Goal: Task Accomplishment & Management: Manage account settings

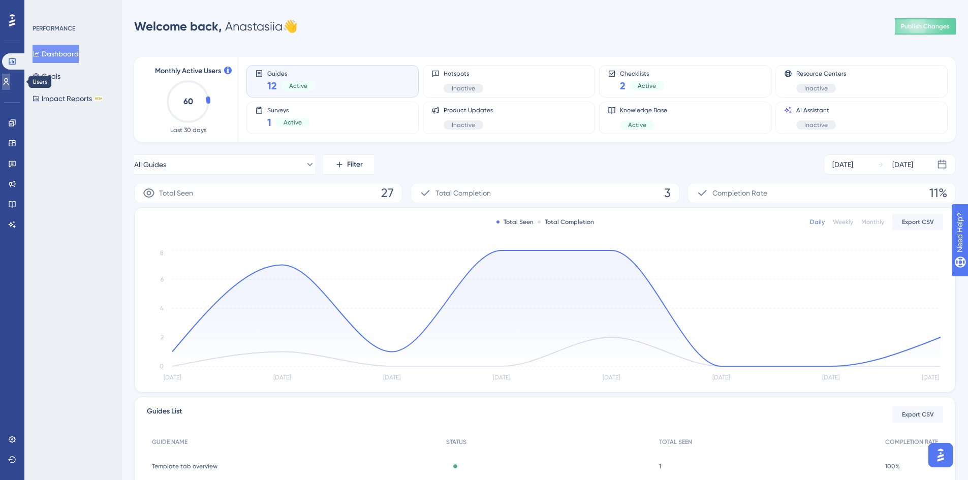
click at [8, 85] on icon at bounding box center [6, 82] width 8 height 8
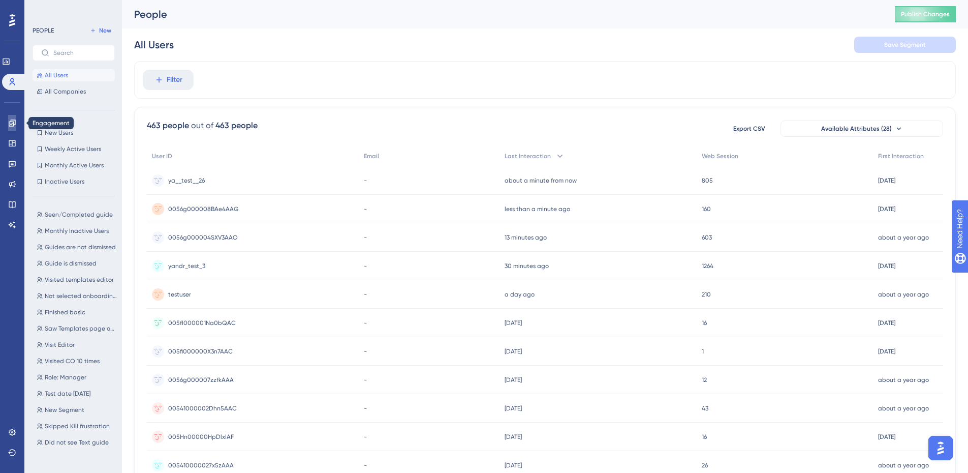
click at [12, 119] on icon at bounding box center [12, 123] width 8 height 8
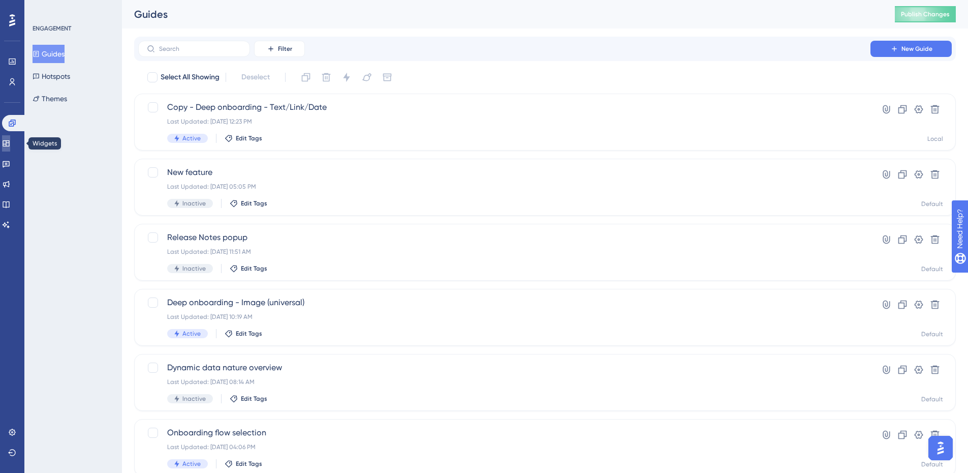
click at [9, 151] on link at bounding box center [6, 143] width 8 height 16
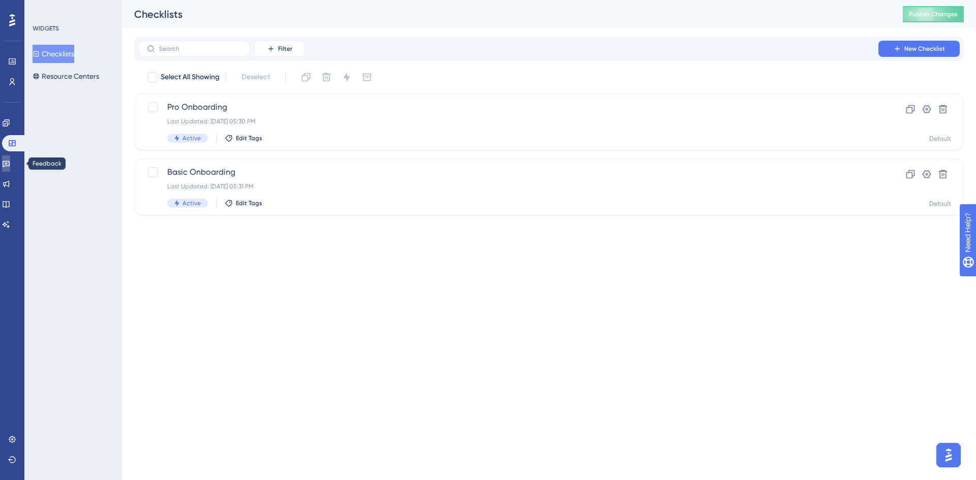
click at [10, 164] on link at bounding box center [6, 164] width 8 height 16
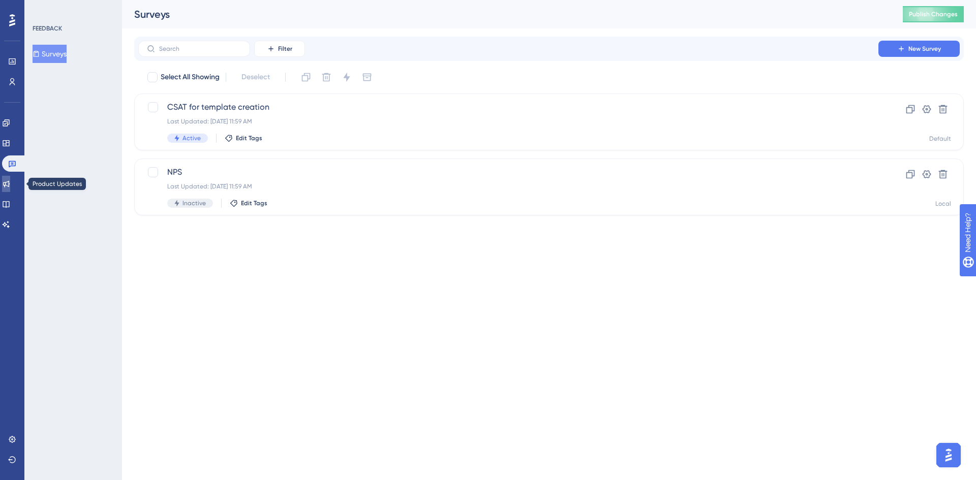
click at [10, 185] on link at bounding box center [6, 184] width 8 height 16
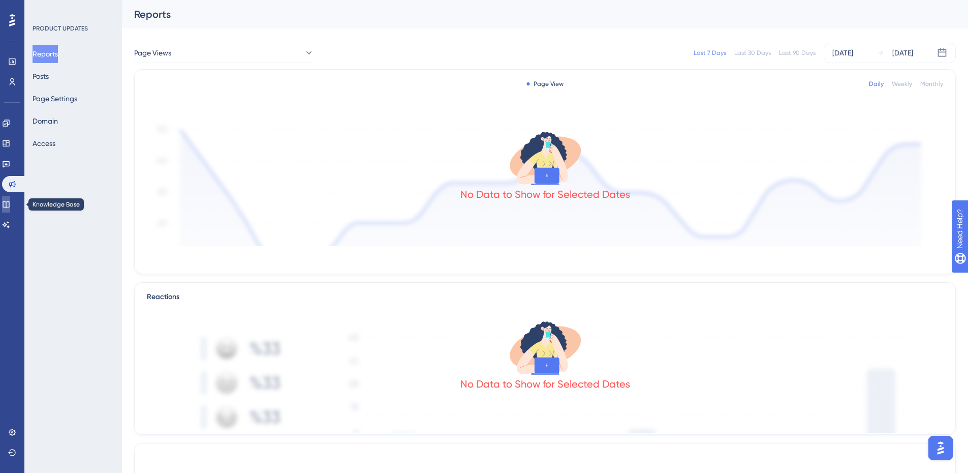
click at [9, 207] on icon at bounding box center [6, 204] width 7 height 7
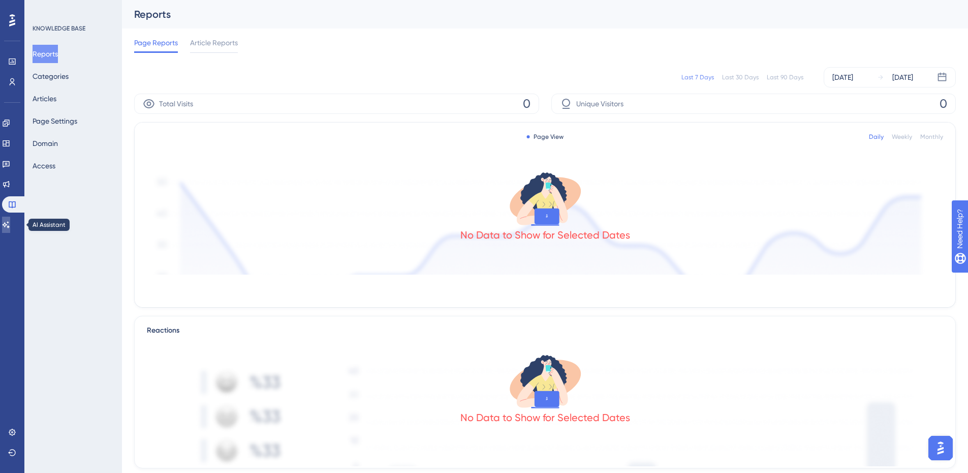
click at [10, 227] on icon at bounding box center [6, 224] width 7 height 7
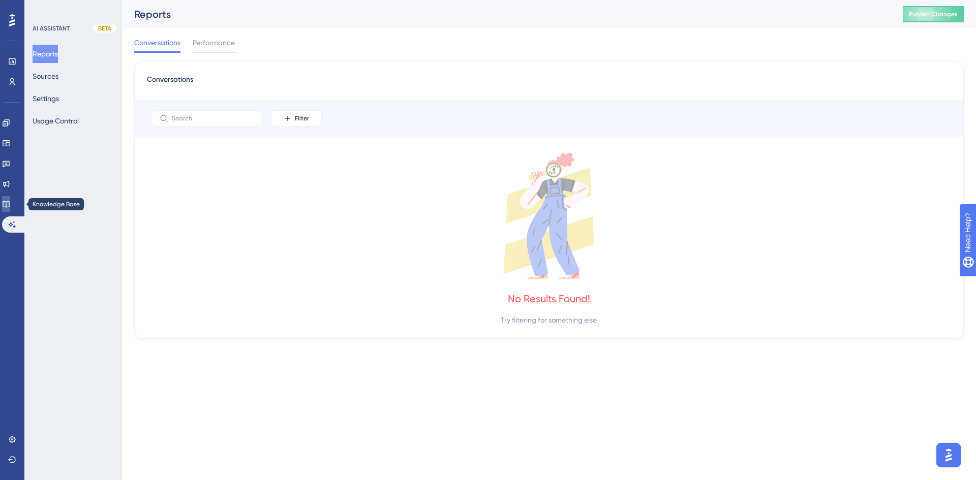
click at [10, 205] on link at bounding box center [6, 204] width 8 height 16
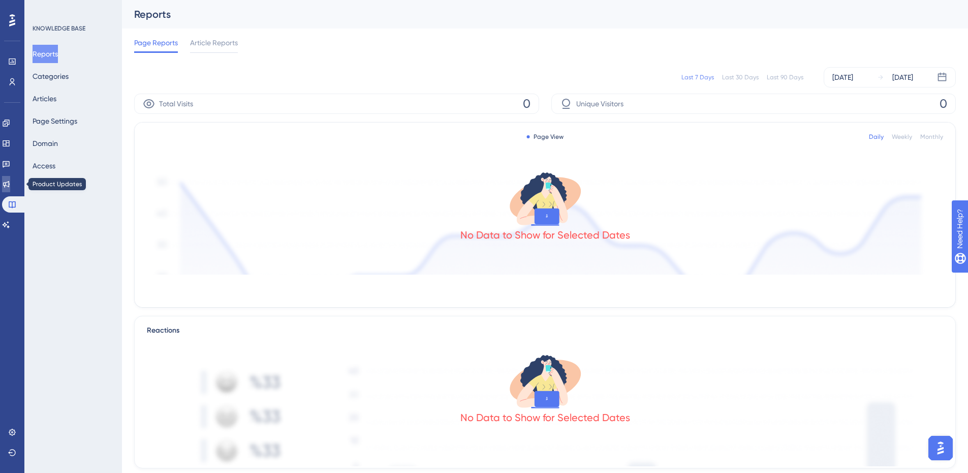
click at [10, 181] on icon at bounding box center [6, 184] width 7 height 7
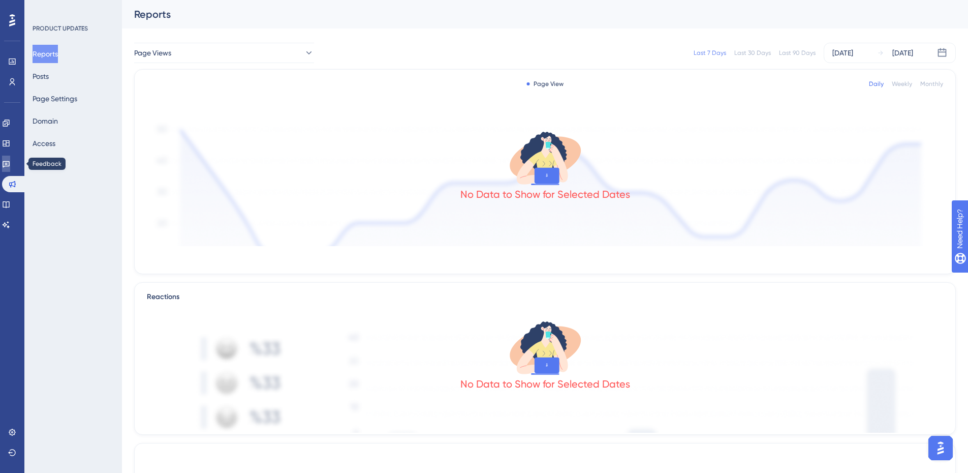
click at [9, 156] on link at bounding box center [6, 164] width 8 height 16
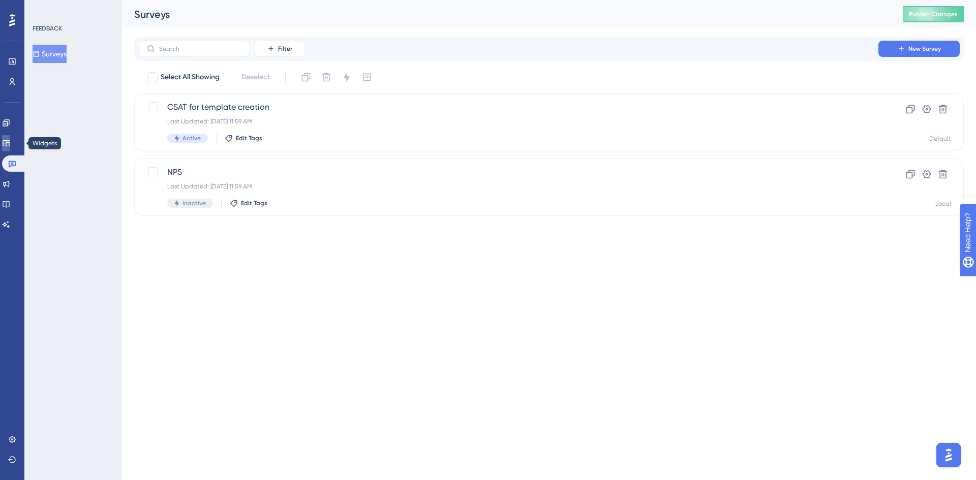
click at [9, 142] on icon at bounding box center [6, 143] width 8 height 8
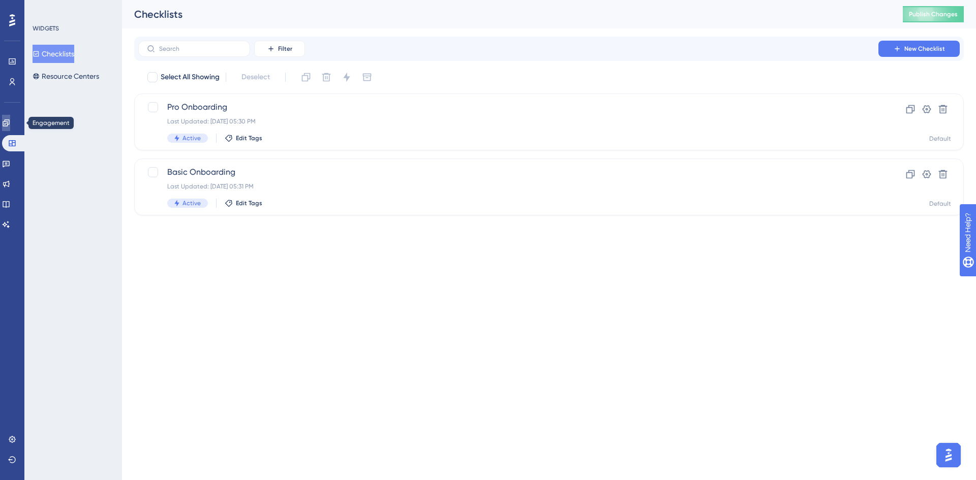
click at [10, 125] on icon at bounding box center [6, 123] width 8 height 8
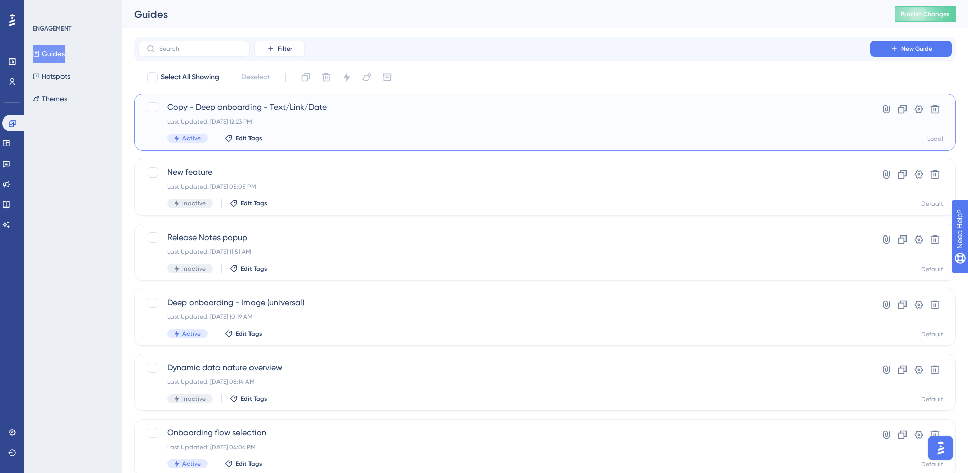
click at [318, 119] on div "Last Updated: Apr 14 2025, 12:23 PM" at bounding box center [504, 121] width 675 height 8
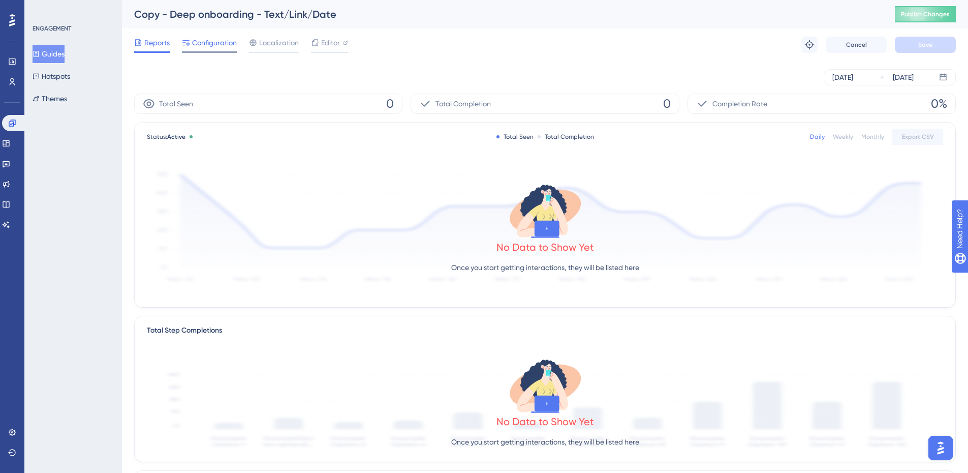
click at [206, 43] on span "Configuration" at bounding box center [214, 43] width 45 height 12
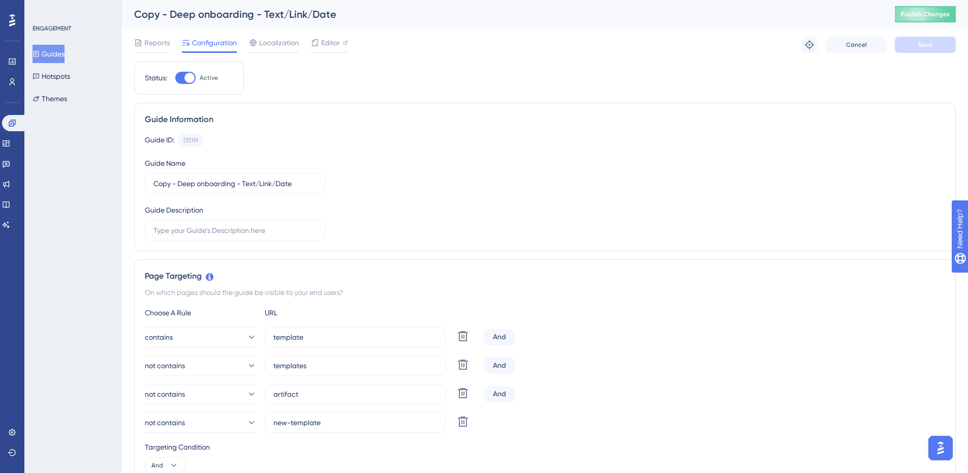
scroll to position [51, 0]
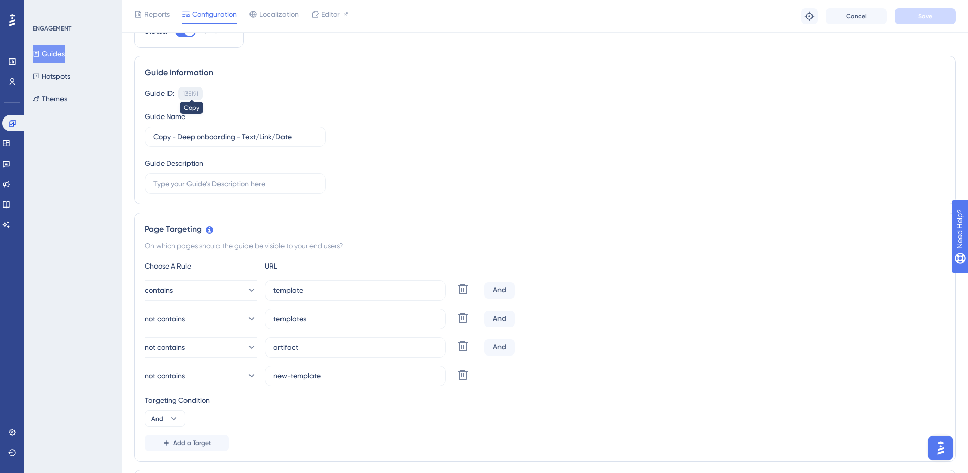
click at [189, 89] on div "135191" at bounding box center [190, 93] width 15 height 8
copy div "135191"
click at [190, 94] on div "135191" at bounding box center [190, 93] width 15 height 8
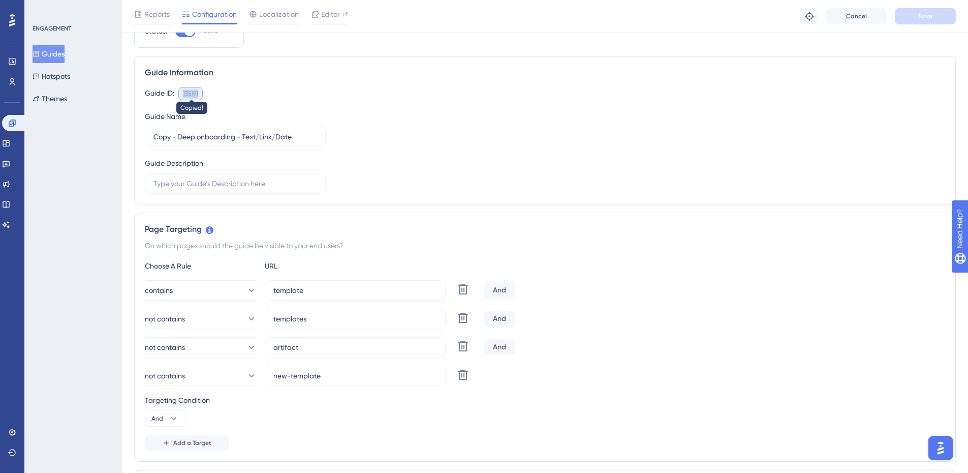
copy div "135191"
click at [190, 94] on div "135191" at bounding box center [190, 93] width 15 height 8
copy div "135191"
click at [190, 94] on div "135191" at bounding box center [190, 93] width 15 height 8
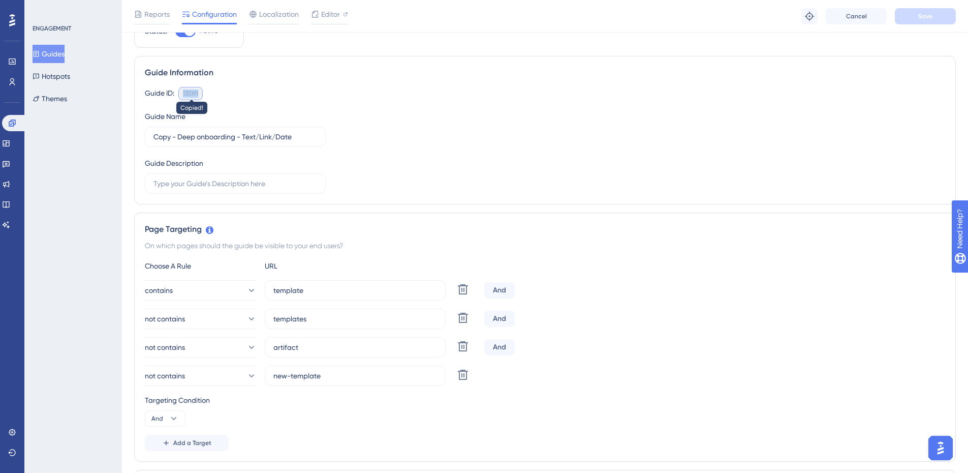
click at [190, 94] on div "135191" at bounding box center [190, 93] width 15 height 8
copy div "135191"
click at [190, 94] on div "135191" at bounding box center [190, 93] width 15 height 8
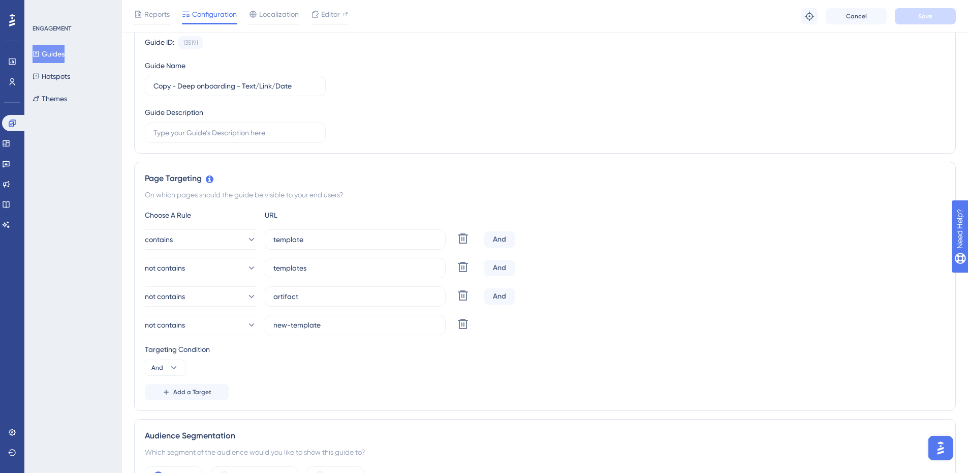
scroll to position [0, 0]
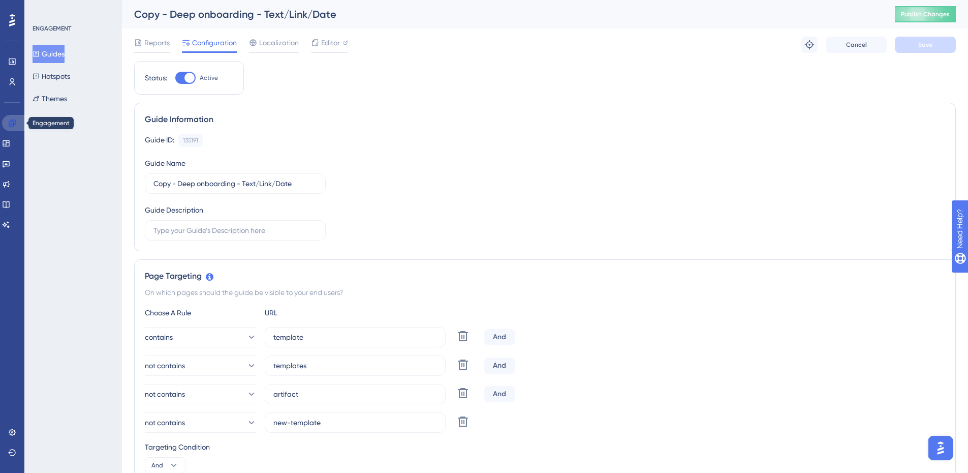
click at [10, 120] on icon at bounding box center [12, 123] width 8 height 8
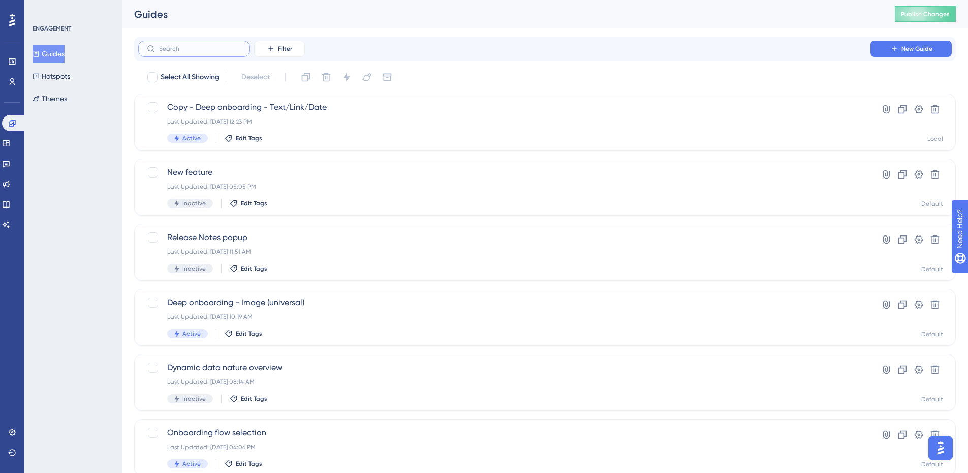
click at [193, 45] on input "text" at bounding box center [200, 48] width 82 height 7
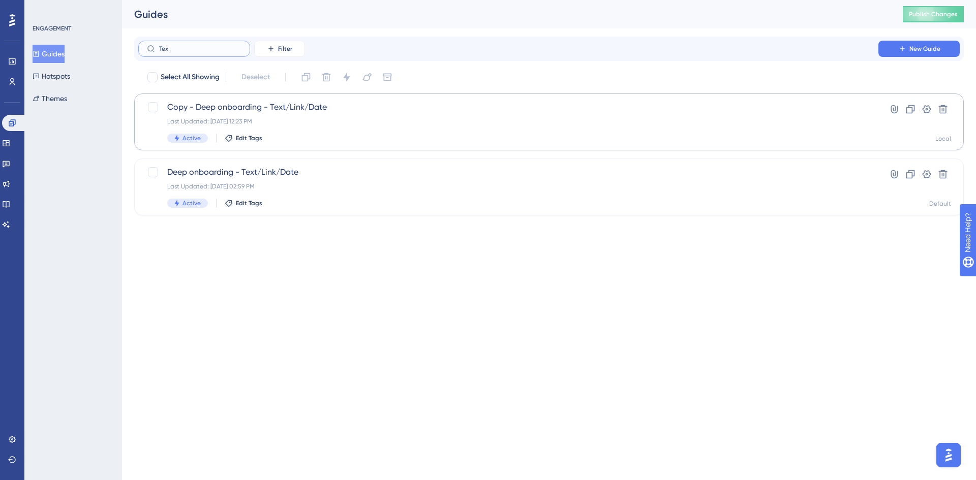
type input "Tex"
click at [300, 126] on div "Copy - Deep onboarding - Text/Link/Date Last Updated: Apr 14 2025, 12:23 PM Act…" at bounding box center [508, 122] width 682 height 42
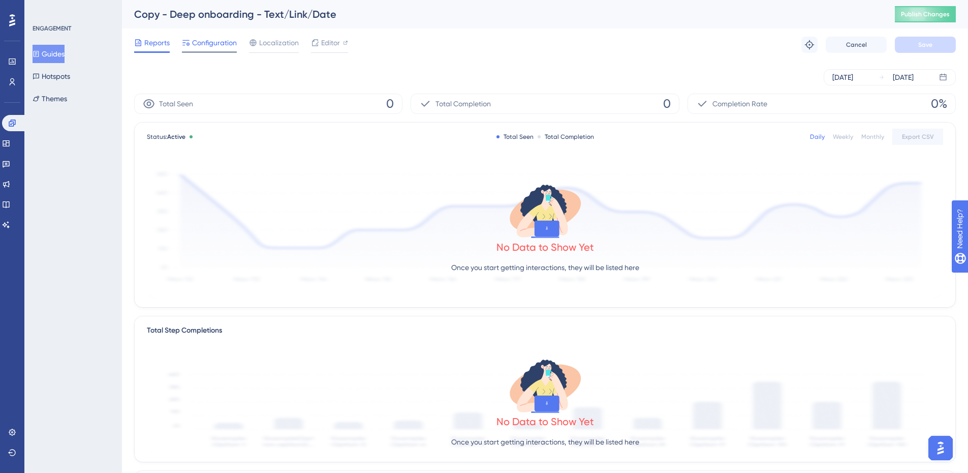
click at [204, 47] on span "Configuration" at bounding box center [214, 43] width 45 height 12
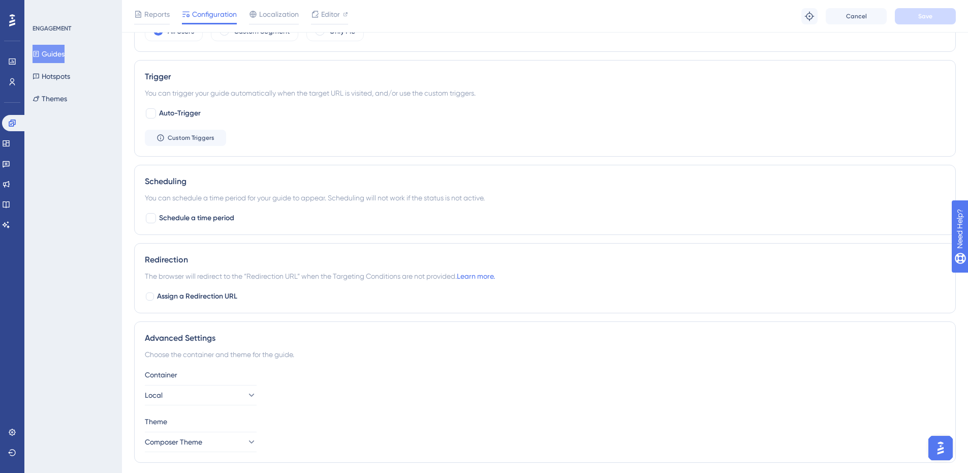
scroll to position [577, 0]
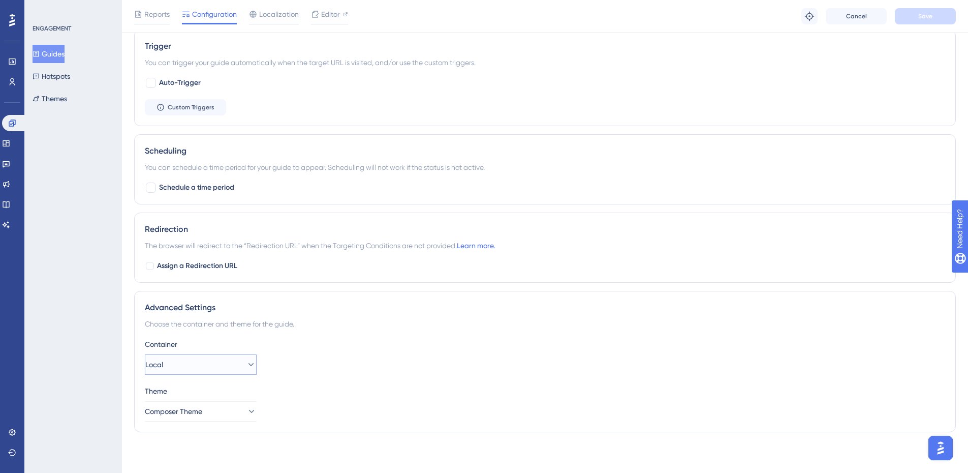
click at [210, 358] on button "Local" at bounding box center [201, 364] width 112 height 20
click at [433, 346] on div "Container" at bounding box center [545, 344] width 801 height 12
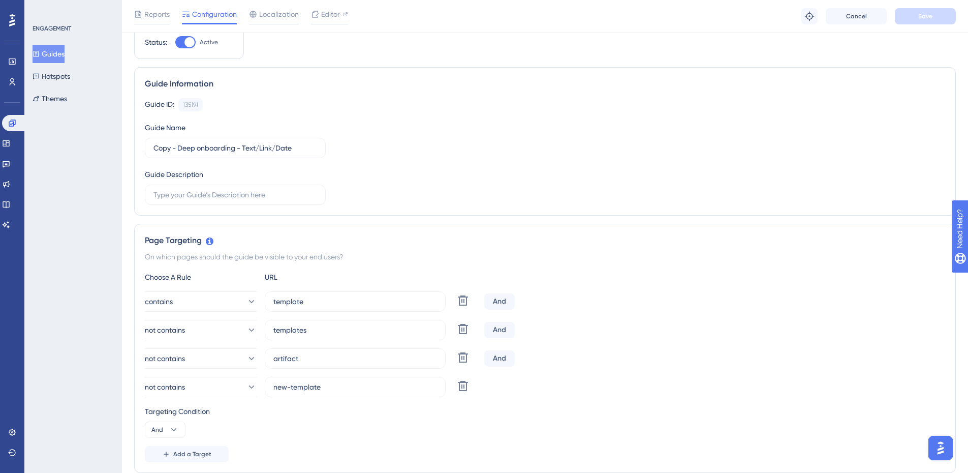
scroll to position [0, 0]
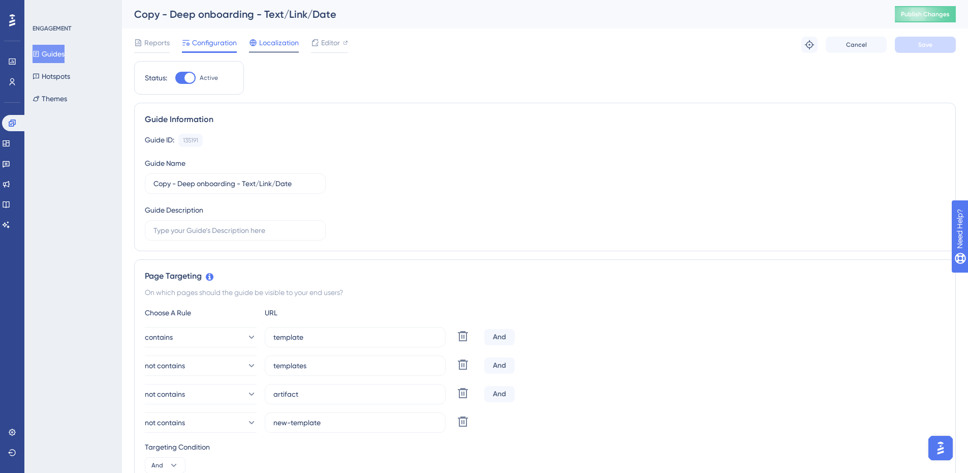
click at [264, 47] on span "Localization" at bounding box center [279, 43] width 40 height 12
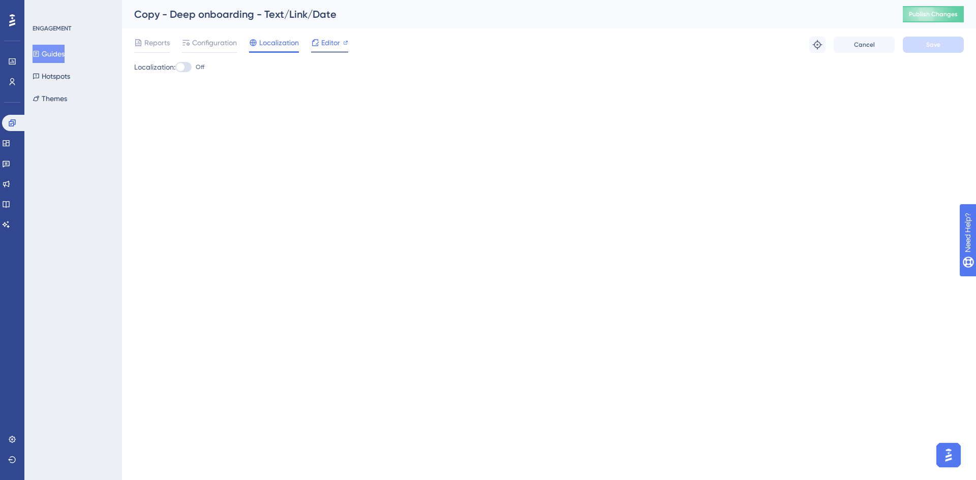
click at [320, 43] on div "Editor" at bounding box center [329, 43] width 37 height 12
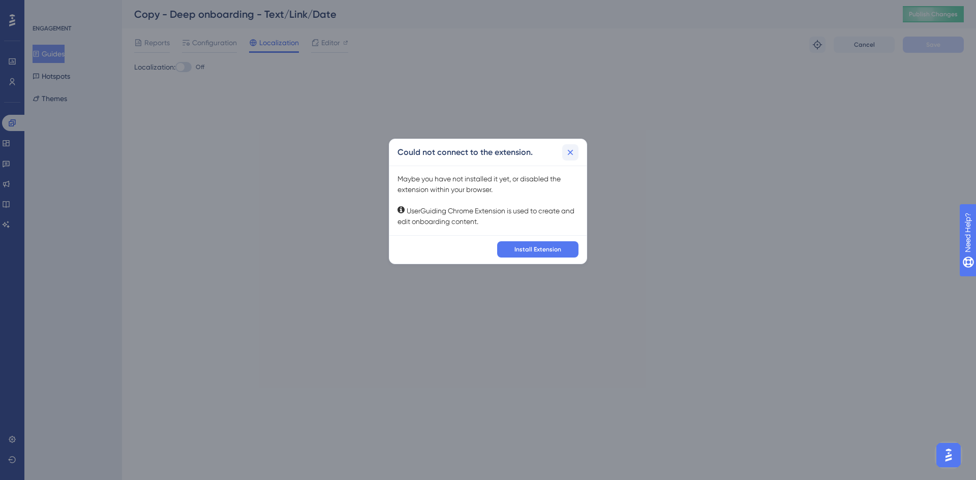
click at [569, 150] on icon at bounding box center [570, 152] width 10 height 10
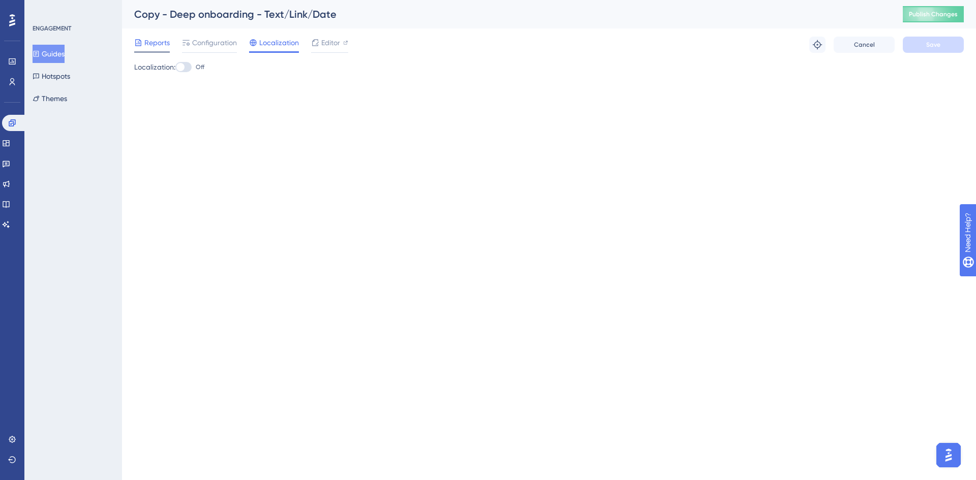
click at [169, 42] on span "Reports" at bounding box center [156, 43] width 25 height 12
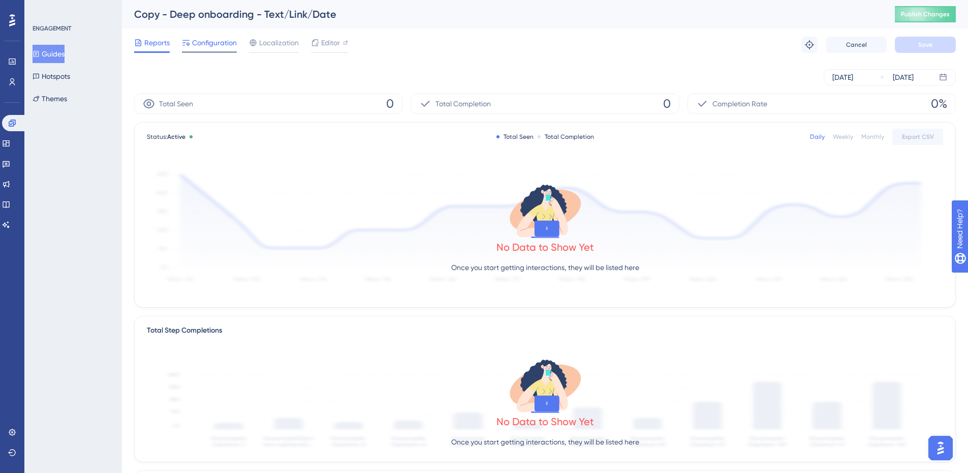
click at [199, 42] on span "Configuration" at bounding box center [214, 43] width 45 height 12
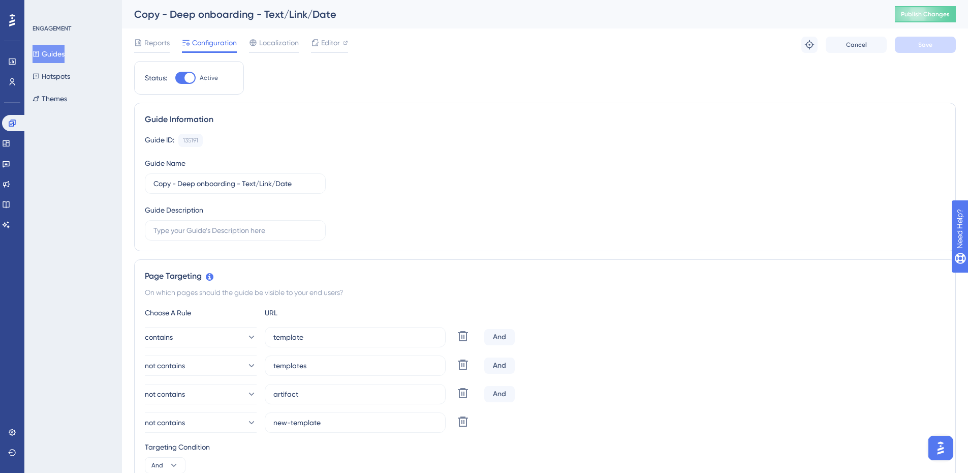
scroll to position [51, 0]
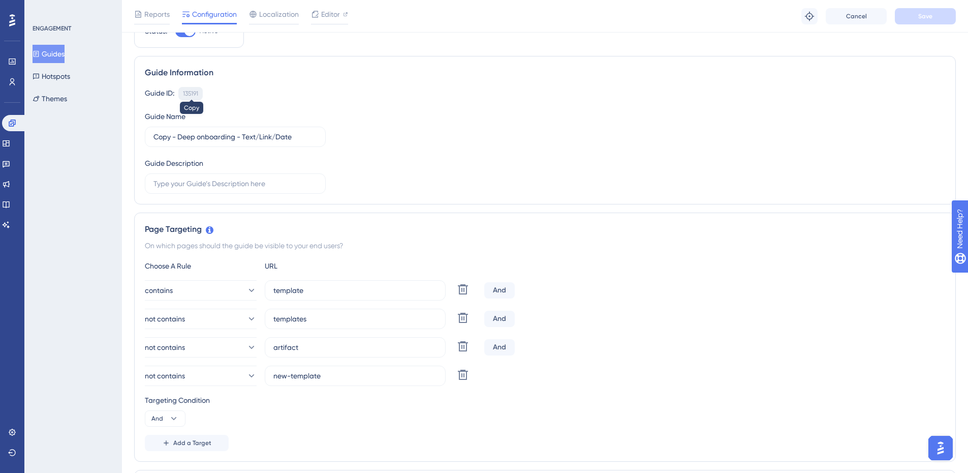
click at [188, 92] on div "135191" at bounding box center [190, 93] width 15 height 8
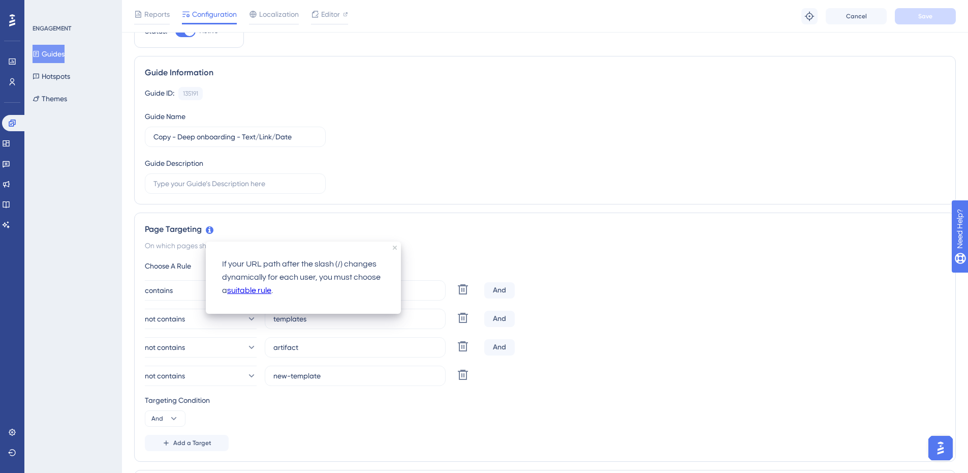
click at [212, 232] on icon at bounding box center [210, 230] width 8 height 8
click at [531, 219] on div "Page Targeting On which pages should the guide be visible to your end users? Ch…" at bounding box center [545, 336] width 822 height 249
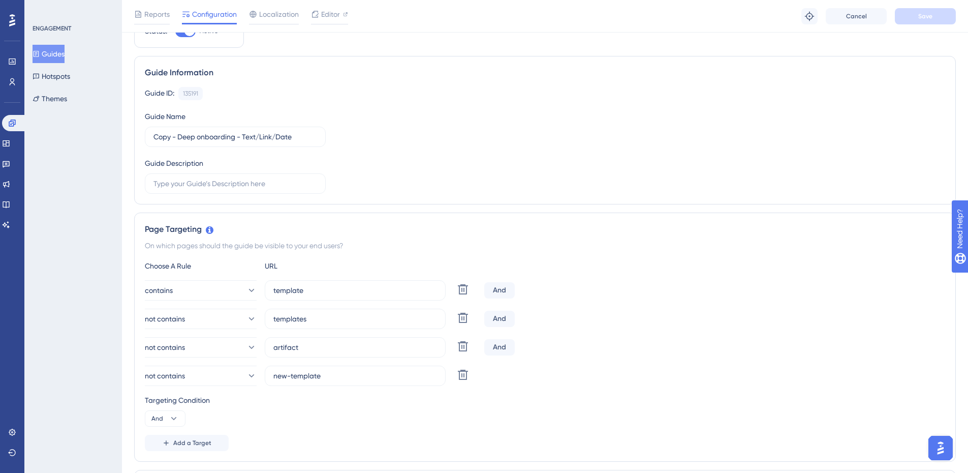
click at [7, 132] on div "Engagement Widgets Feedback Product Updates Knowledge Base AI Assistant" at bounding box center [12, 174] width 20 height 118
click at [15, 128] on link at bounding box center [14, 123] width 24 height 16
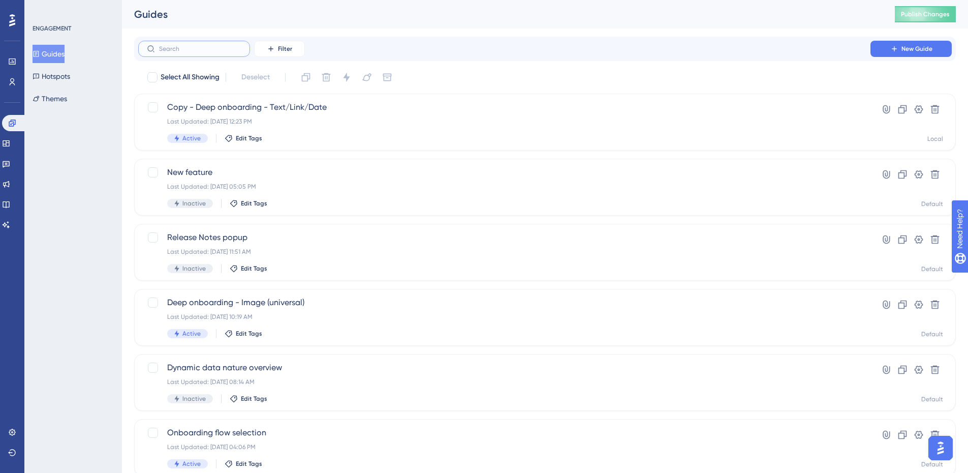
click at [177, 49] on input "text" at bounding box center [200, 48] width 82 height 7
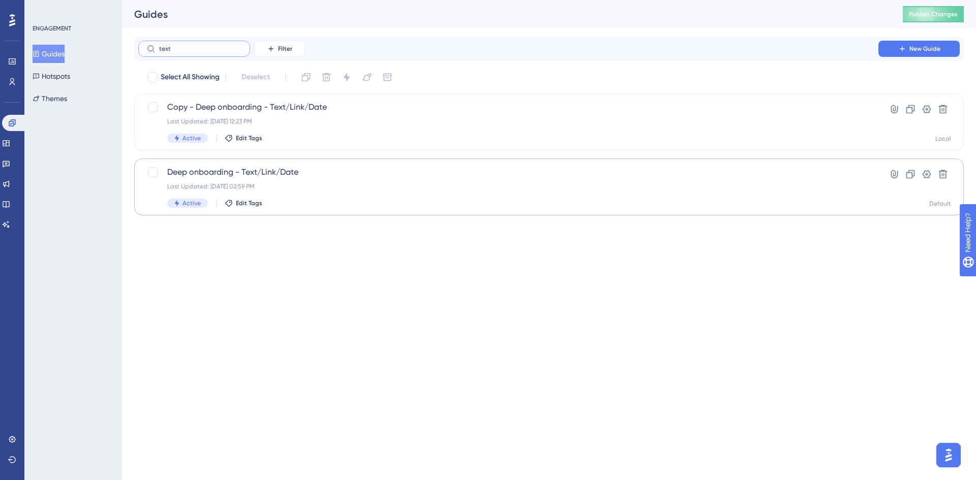
type input "text"
click at [272, 171] on span "Deep onboarding - Text/Link/Date" at bounding box center [508, 172] width 682 height 12
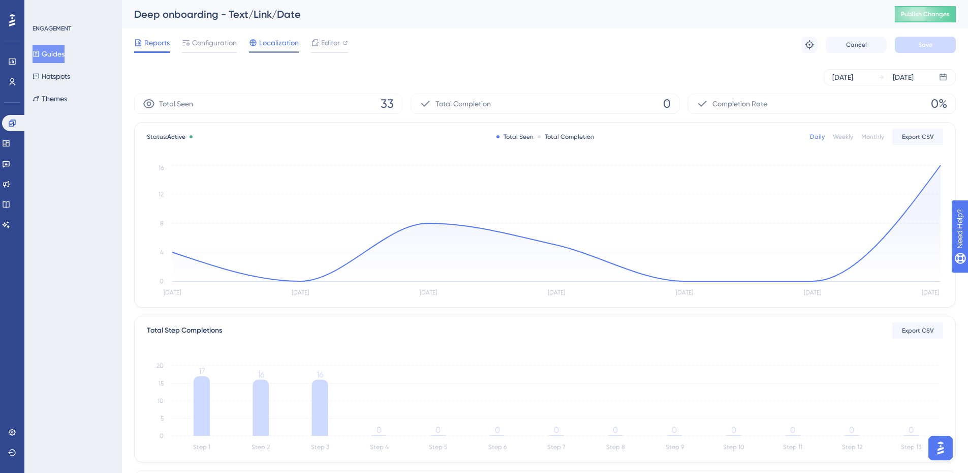
click at [289, 46] on span "Localization" at bounding box center [279, 43] width 40 height 12
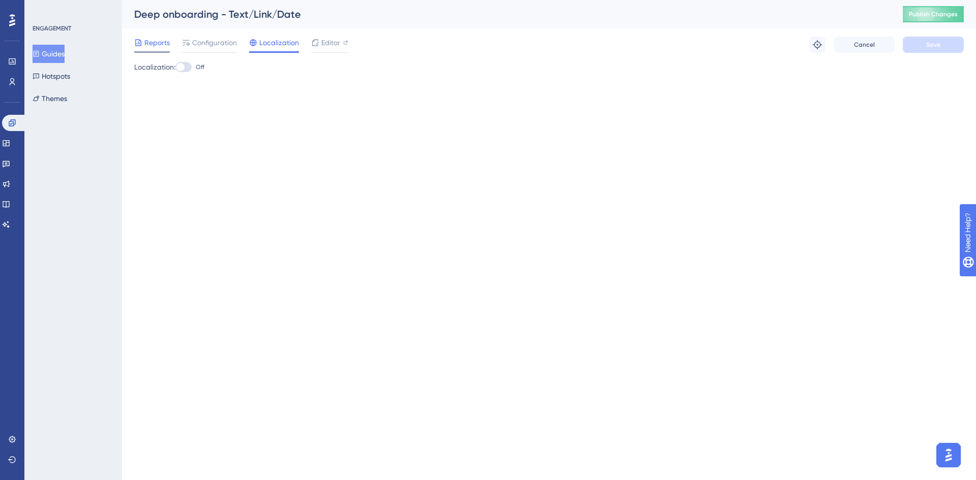
click at [167, 47] on span "Reports" at bounding box center [156, 43] width 25 height 12
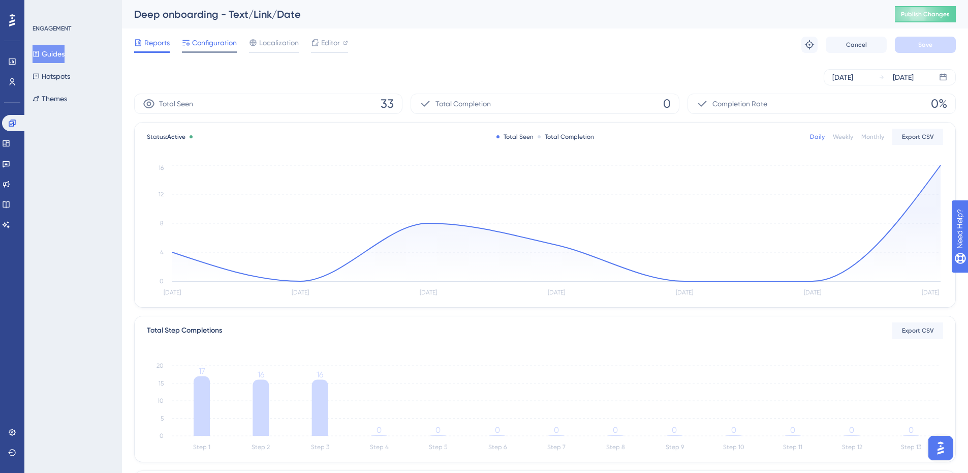
click at [233, 44] on span "Configuration" at bounding box center [214, 43] width 45 height 12
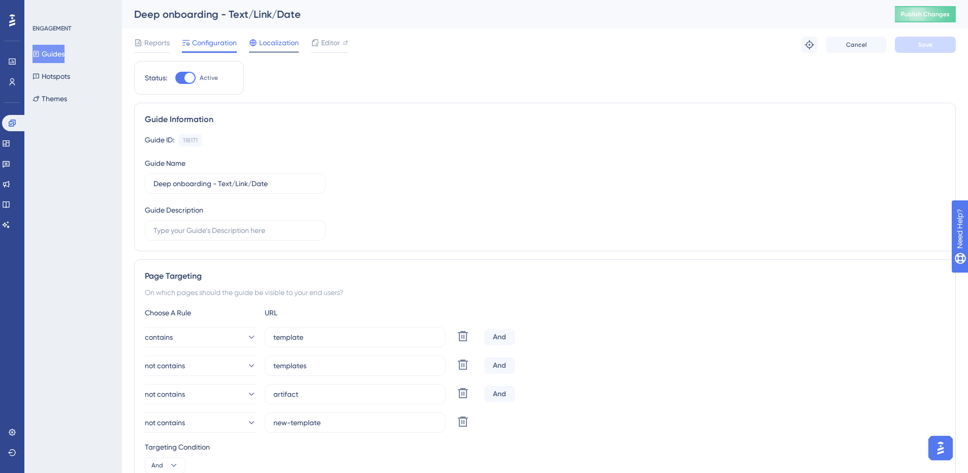
click at [277, 45] on span "Localization" at bounding box center [279, 43] width 40 height 12
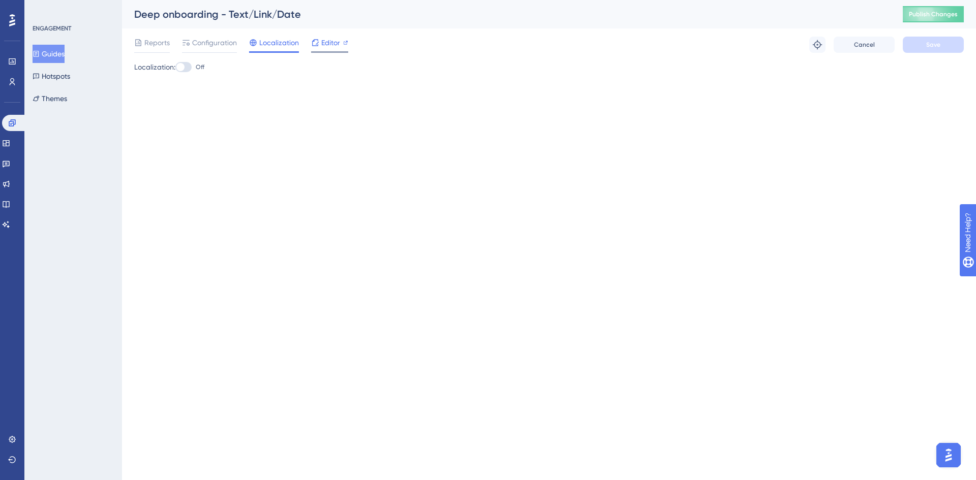
click at [331, 46] on span "Editor" at bounding box center [330, 43] width 19 height 12
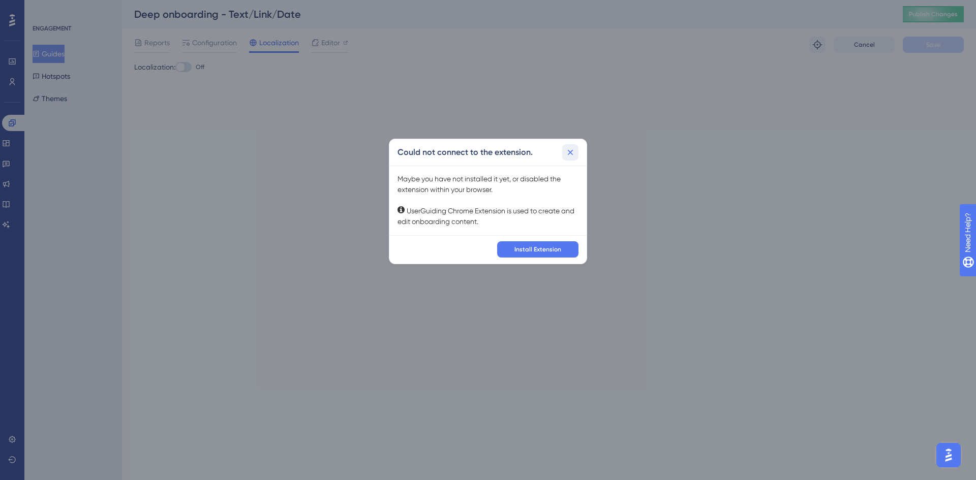
click at [566, 152] on icon at bounding box center [570, 152] width 10 height 10
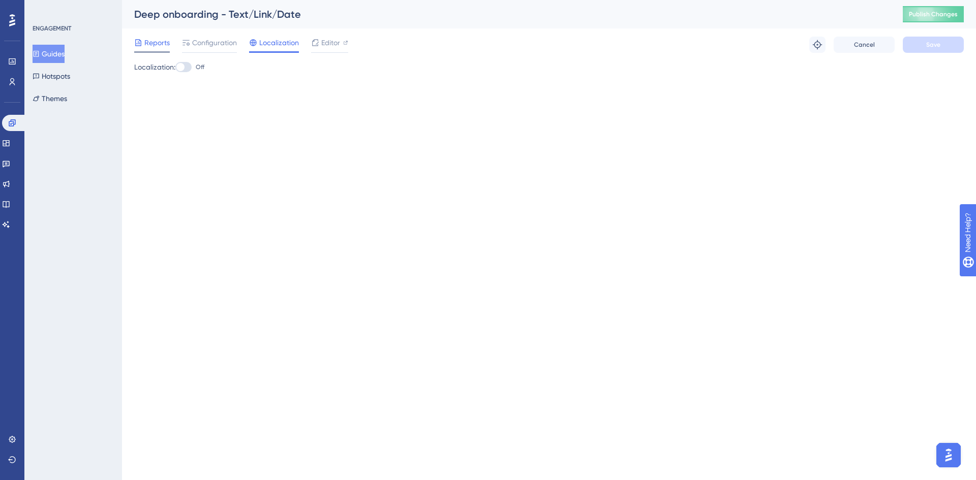
click at [147, 40] on span "Reports" at bounding box center [156, 43] width 25 height 12
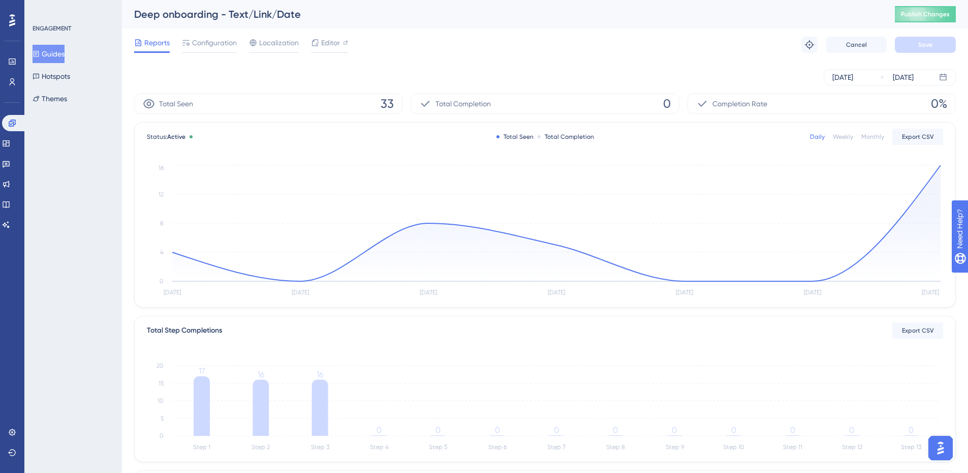
click at [62, 57] on button "Guides" at bounding box center [49, 54] width 32 height 18
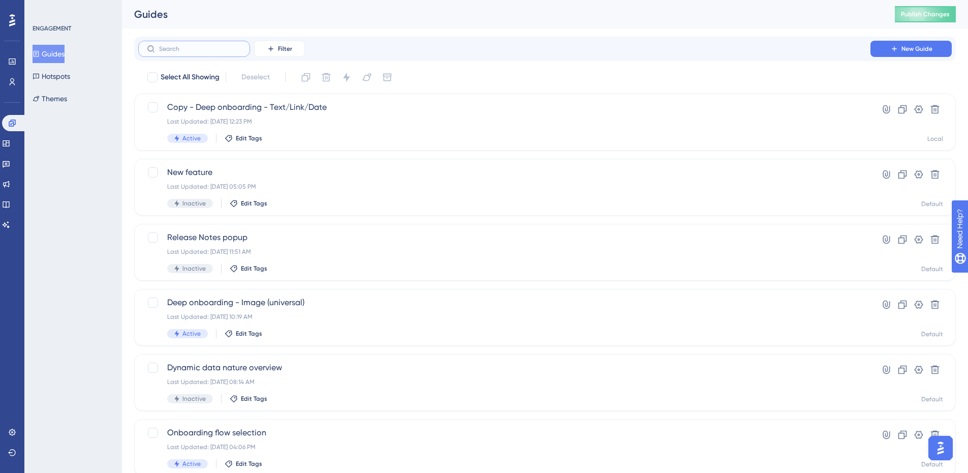
click at [179, 51] on input "text" at bounding box center [200, 48] width 82 height 7
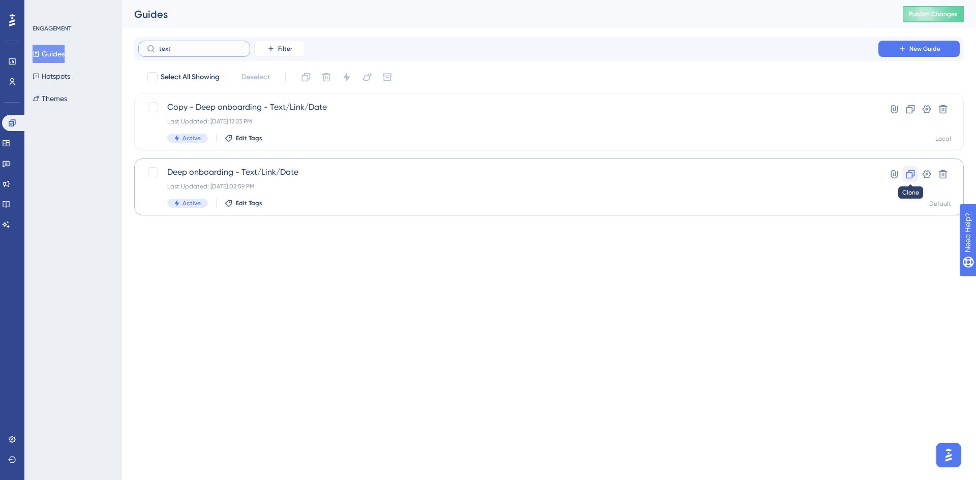
type input "text"
click at [903, 174] on button at bounding box center [910, 174] width 16 height 16
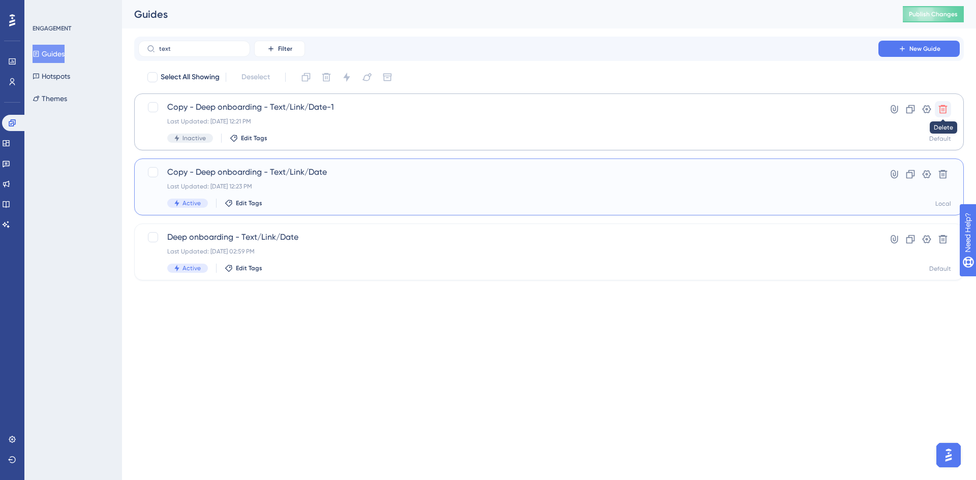
click at [943, 111] on icon at bounding box center [943, 109] width 9 height 9
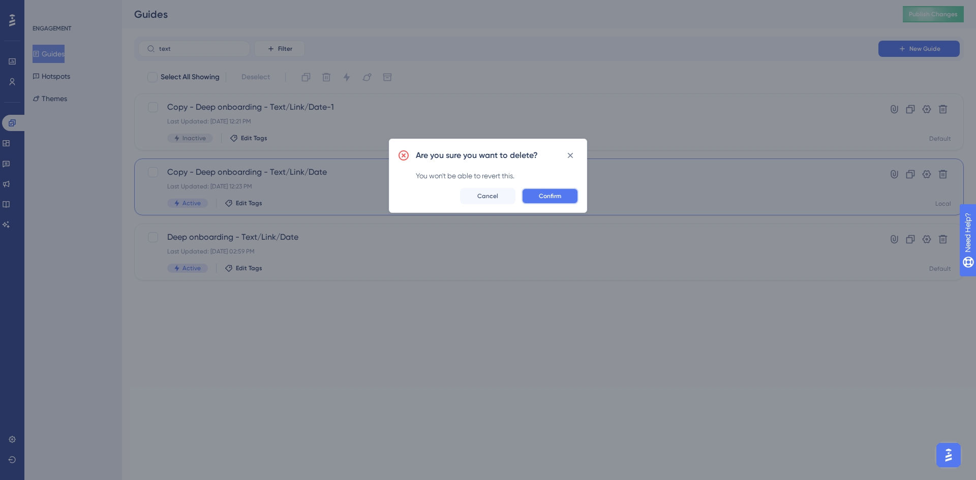
click at [553, 201] on button "Confirm" at bounding box center [550, 196] width 57 height 16
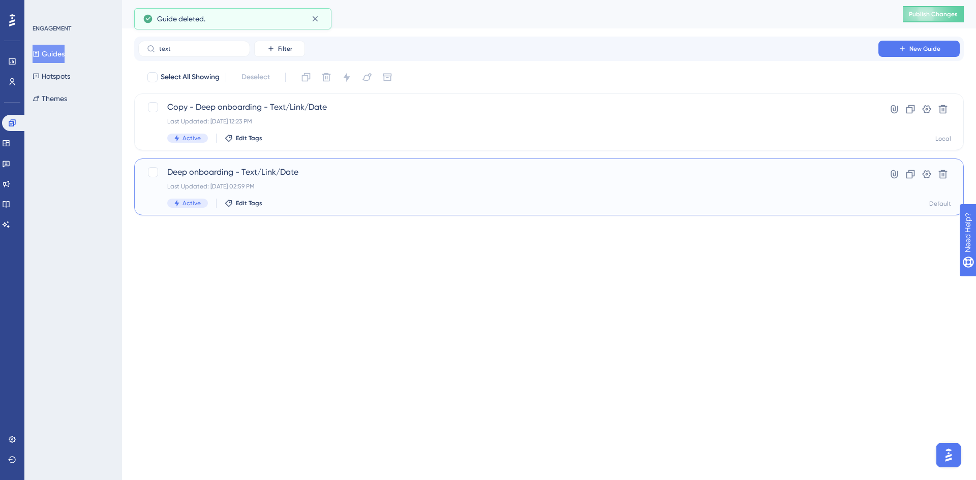
click at [239, 171] on span "Deep onboarding - Text/Link/Date" at bounding box center [508, 172] width 682 height 12
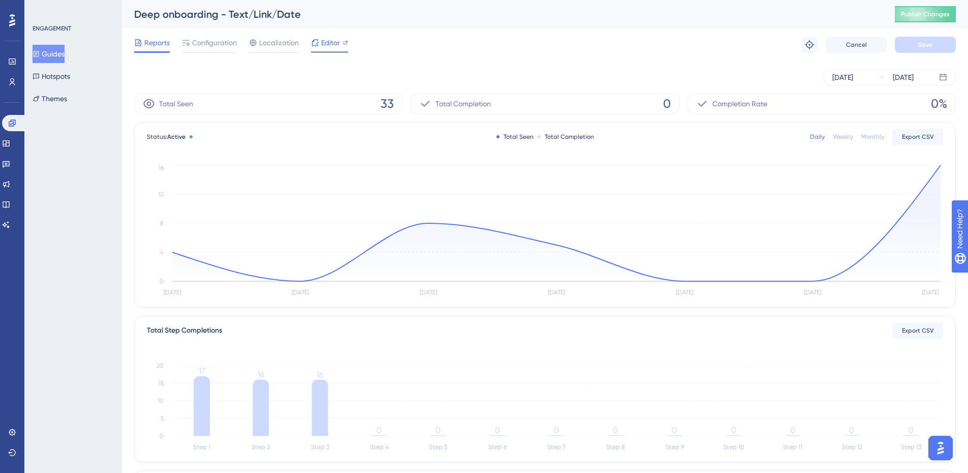
click at [342, 44] on div "Editor" at bounding box center [329, 43] width 37 height 12
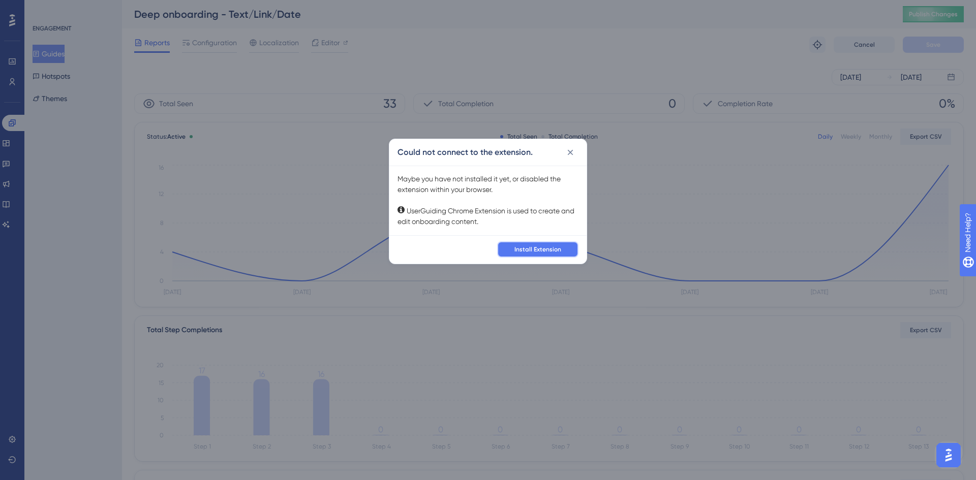
click at [546, 250] on span "Install Extension" at bounding box center [537, 250] width 47 height 8
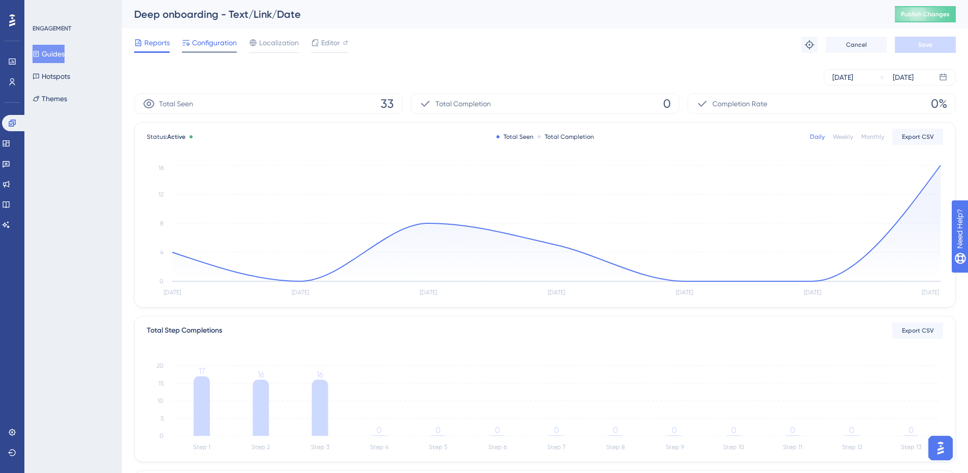
click at [221, 43] on span "Configuration" at bounding box center [214, 43] width 45 height 12
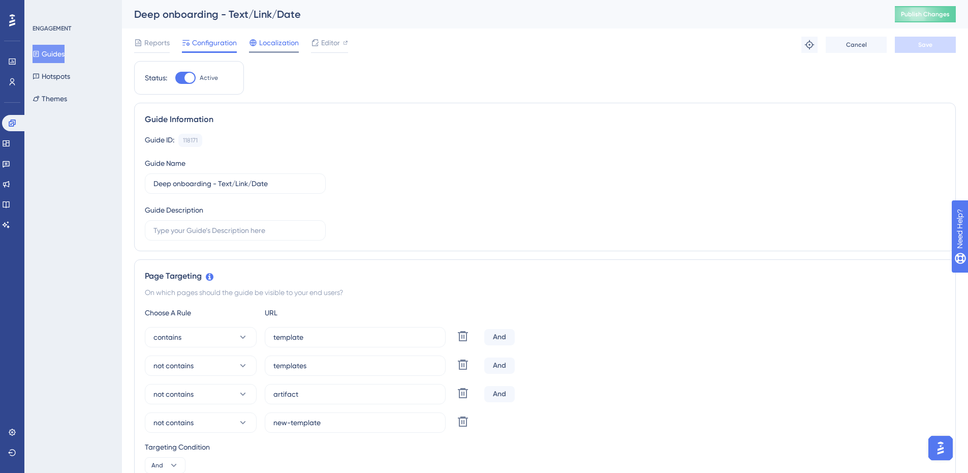
click at [270, 44] on span "Localization" at bounding box center [279, 43] width 40 height 12
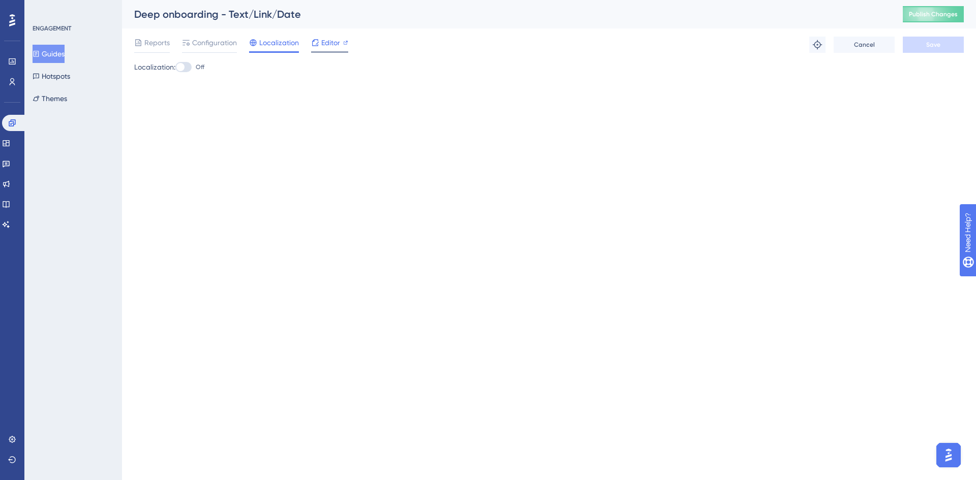
click at [336, 44] on span "Editor" at bounding box center [330, 43] width 19 height 12
click at [7, 117] on link at bounding box center [14, 123] width 24 height 16
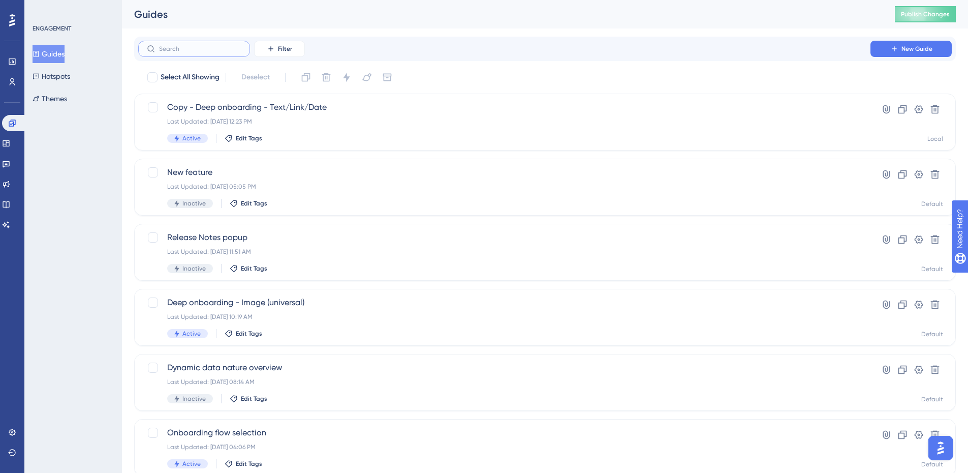
click at [208, 49] on input "text" at bounding box center [200, 48] width 82 height 7
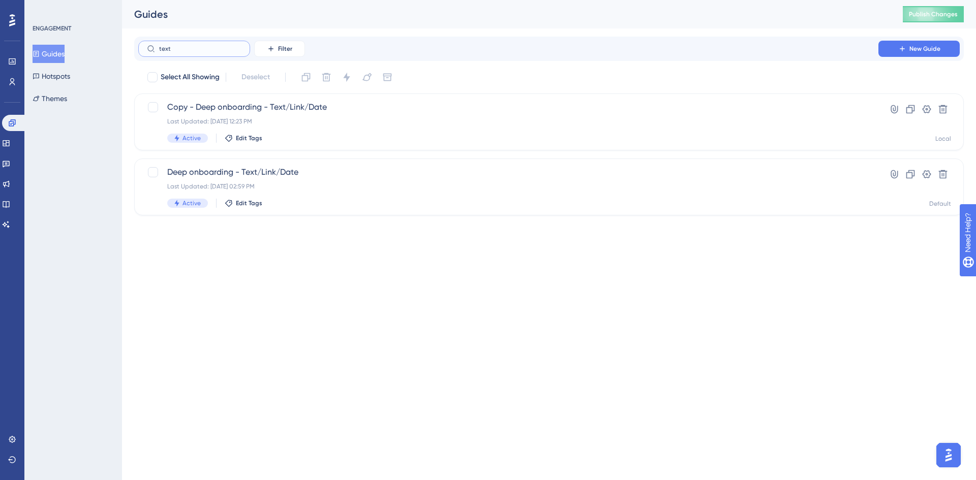
type input "text"
drag, startPoint x: 195, startPoint y: 47, endPoint x: 125, endPoint y: 49, distance: 70.2
click at [125, 49] on div "Performance Users Engagement Widgets Feedback Product Updates Knowledge Base AI…" at bounding box center [549, 116] width 854 height 232
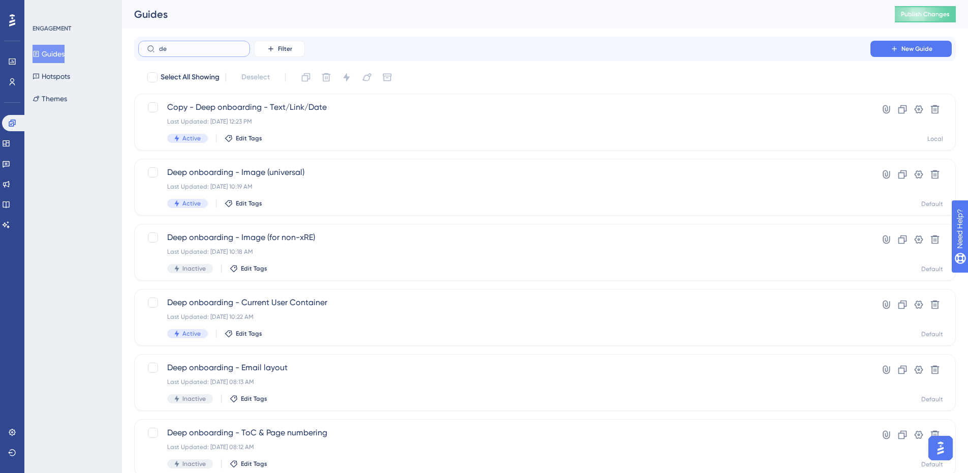
type input "d"
type input "text"
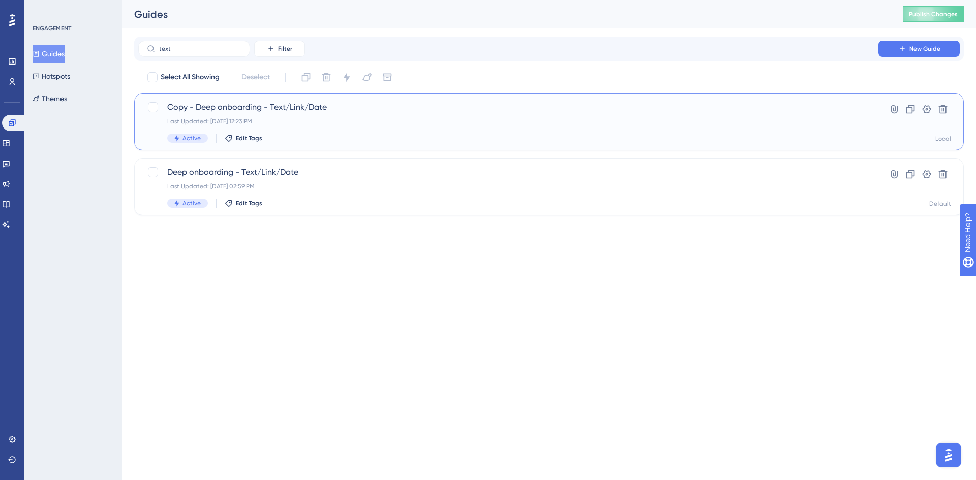
click at [302, 107] on span "Copy - Deep onboarding - Text/Link/Date" at bounding box center [508, 107] width 682 height 12
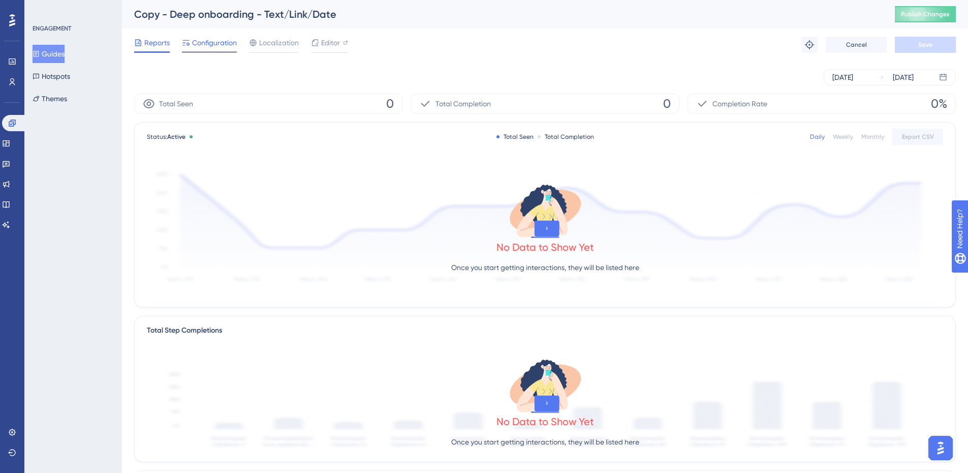
click at [212, 42] on span "Configuration" at bounding box center [214, 43] width 45 height 12
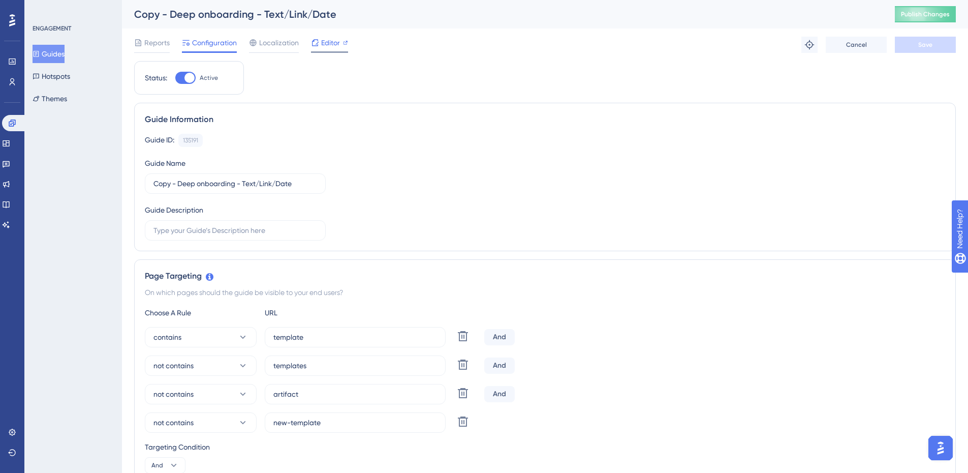
click at [330, 39] on span "Editor" at bounding box center [330, 43] width 19 height 12
click at [7, 124] on link at bounding box center [14, 123] width 24 height 16
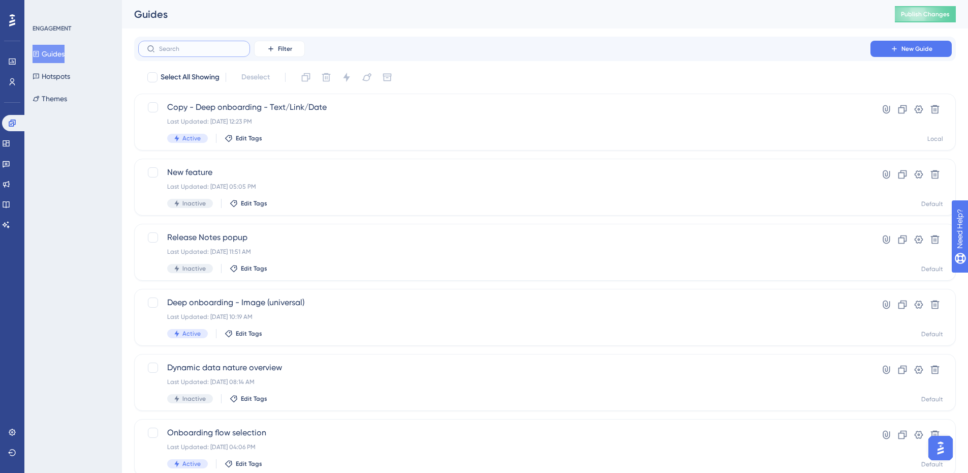
click at [217, 48] on input "text" at bounding box center [200, 48] width 82 height 7
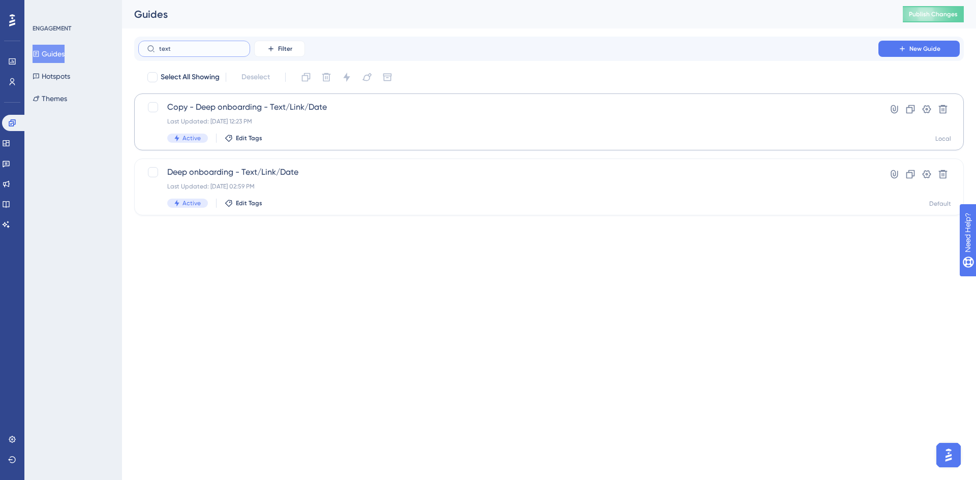
type input "text"
click at [294, 111] on span "Copy - Deep onboarding - Text/Link/Date" at bounding box center [508, 107] width 682 height 12
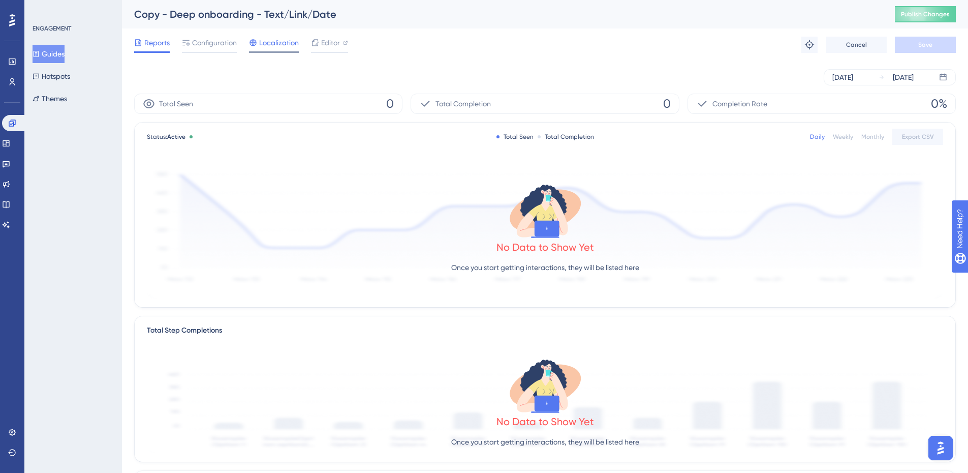
click at [272, 44] on span "Localization" at bounding box center [279, 43] width 40 height 12
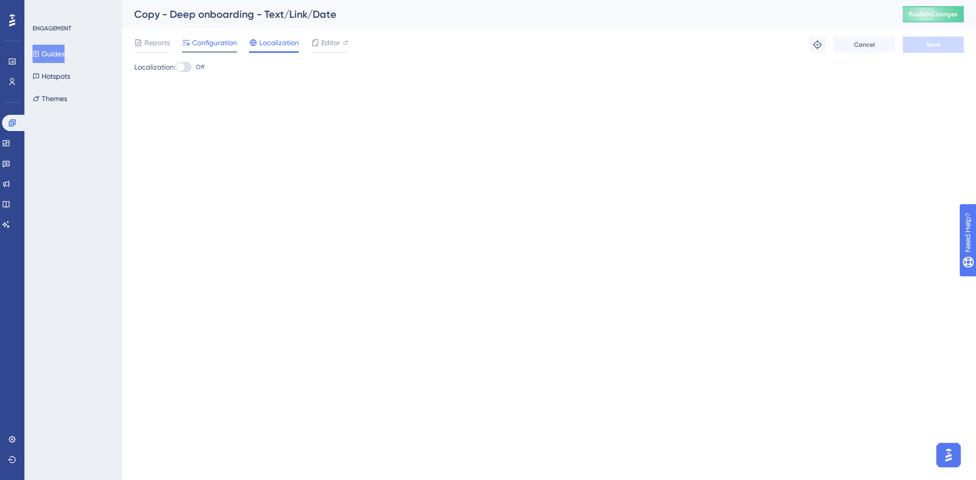
click at [220, 42] on span "Configuration" at bounding box center [214, 43] width 45 height 12
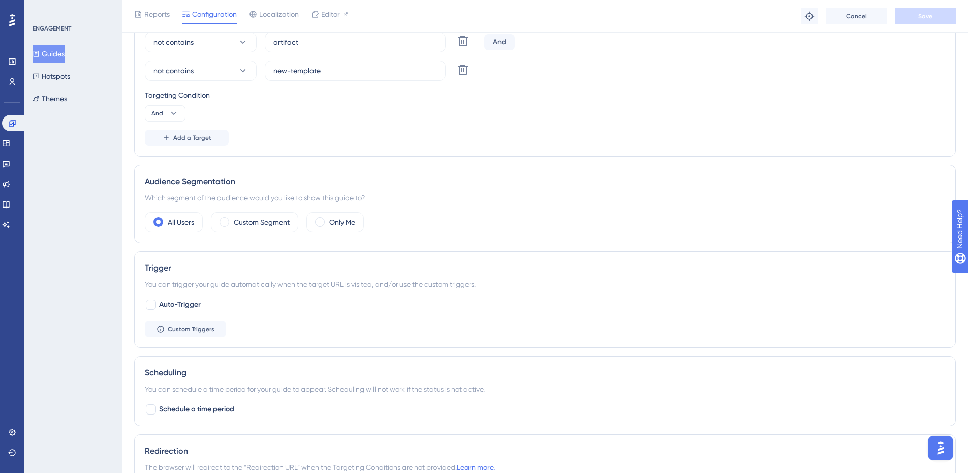
scroll to position [577, 0]
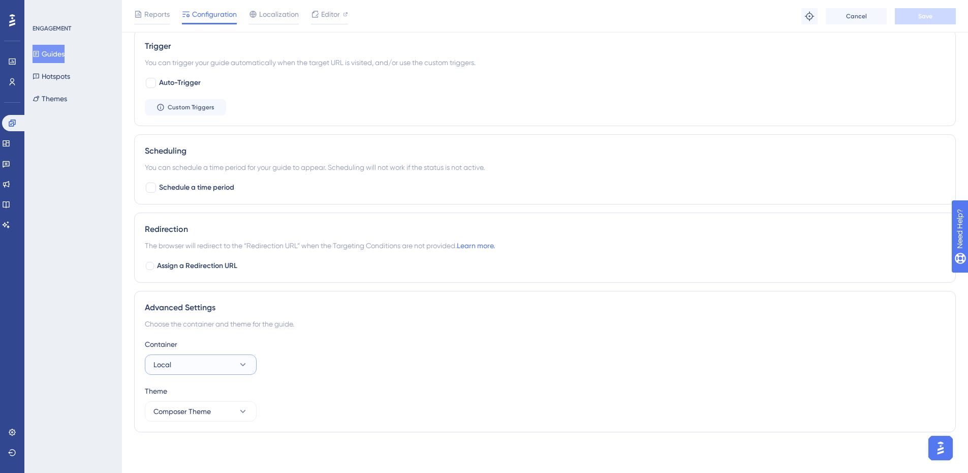
click at [244, 365] on icon at bounding box center [243, 364] width 10 height 10
click at [448, 337] on div "Advanced Settings Choose the container and theme for the guide. Container Local…" at bounding box center [545, 361] width 822 height 141
click at [235, 413] on button "Composer Theme" at bounding box center [201, 411] width 112 height 20
click at [344, 382] on div "Container Local Theme Composer Theme Composer Theme Composer Theme" at bounding box center [545, 379] width 801 height 83
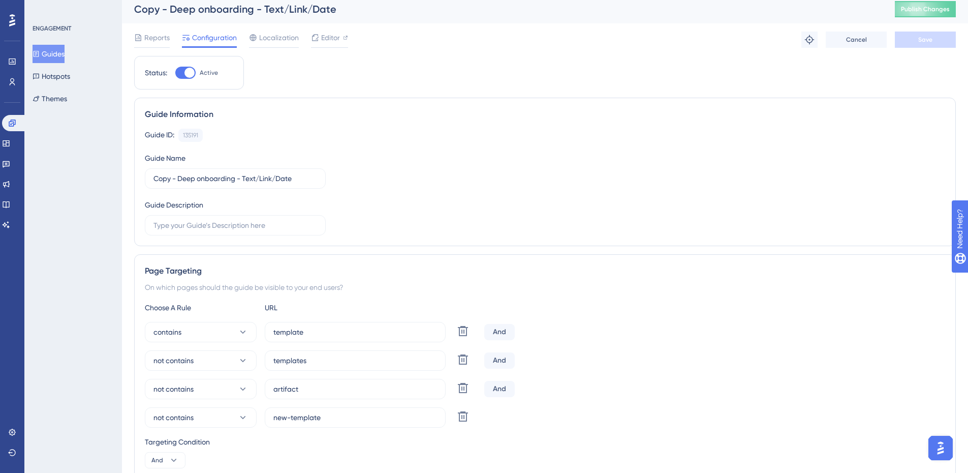
scroll to position [0, 0]
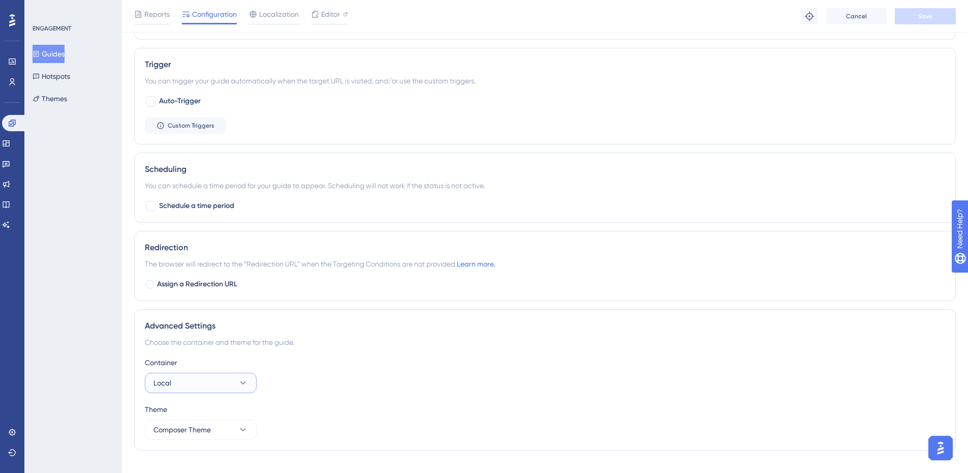
click at [248, 390] on button "Local" at bounding box center [201, 383] width 112 height 20
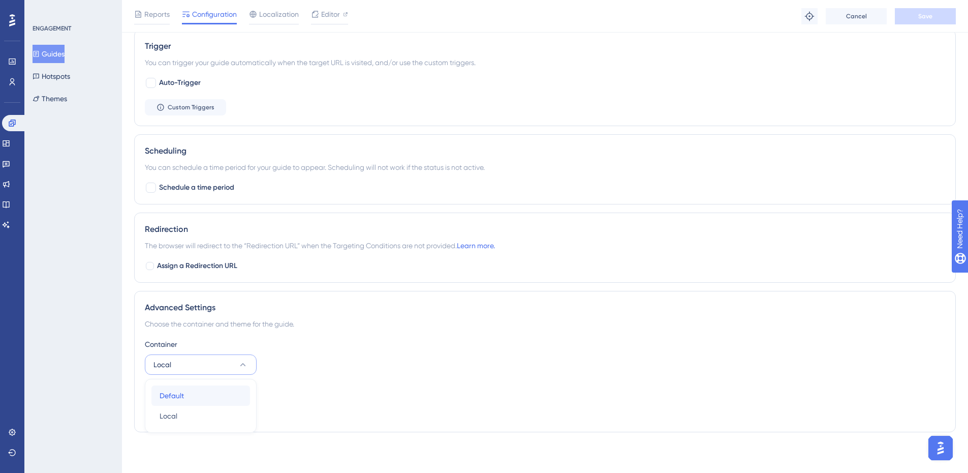
click at [185, 400] on div "Default Default" at bounding box center [201, 395] width 82 height 20
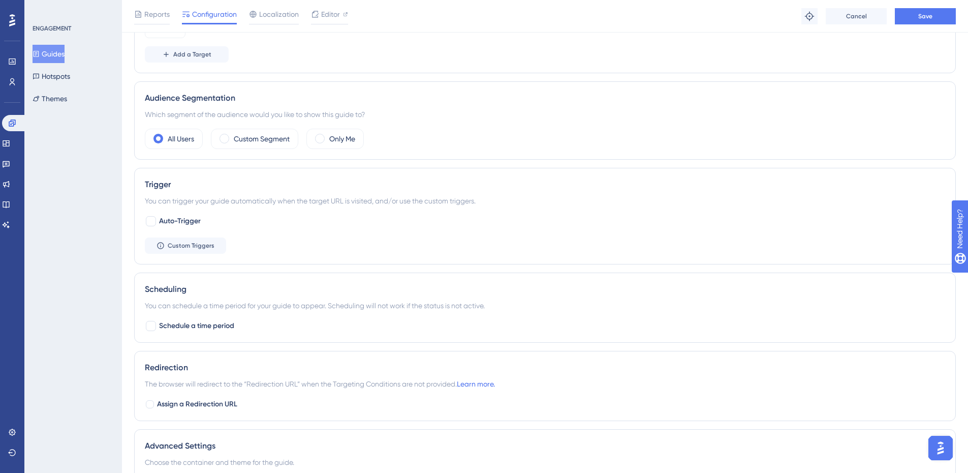
scroll to position [222, 0]
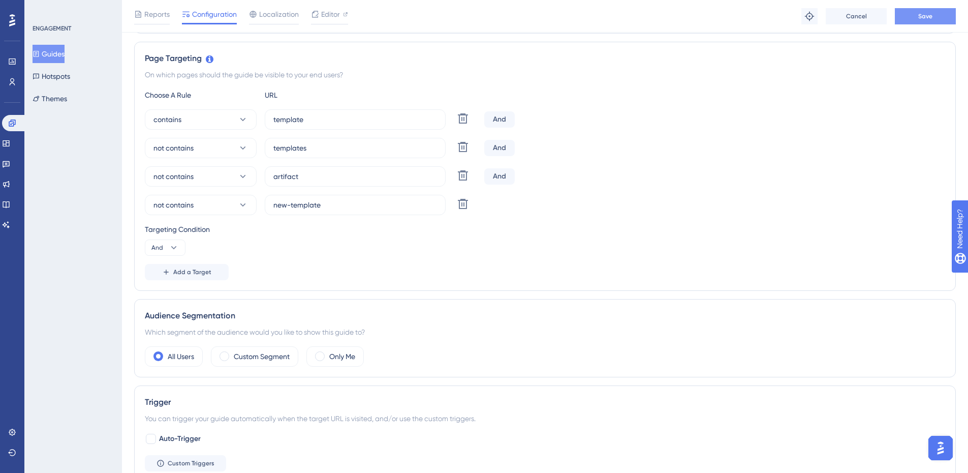
click at [932, 16] on span "Save" at bounding box center [926, 16] width 14 height 8
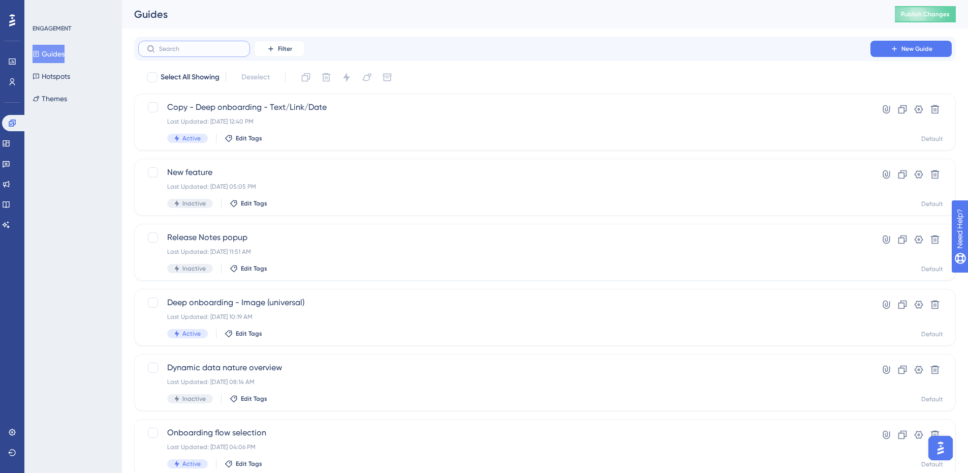
click at [187, 48] on input "text" at bounding box center [200, 48] width 82 height 7
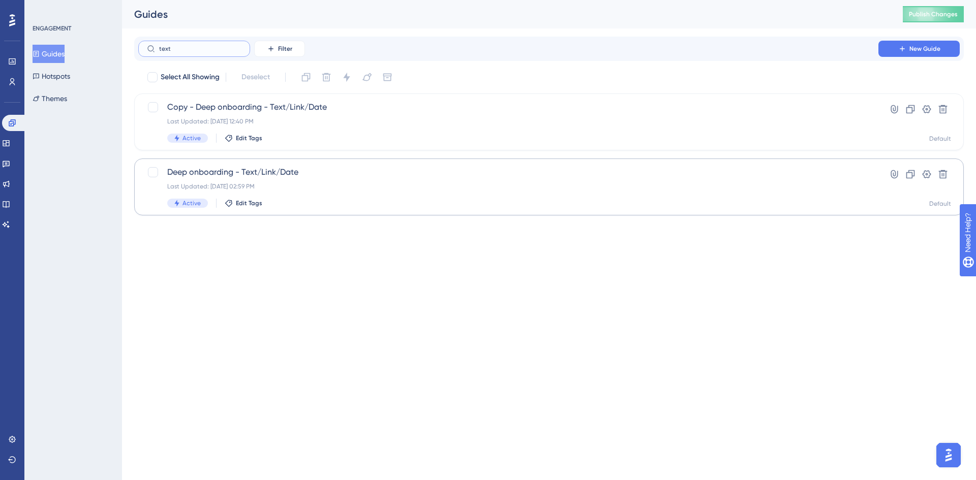
type input "text"
click at [242, 169] on span "Deep onboarding - Text/Link/Date" at bounding box center [508, 172] width 682 height 12
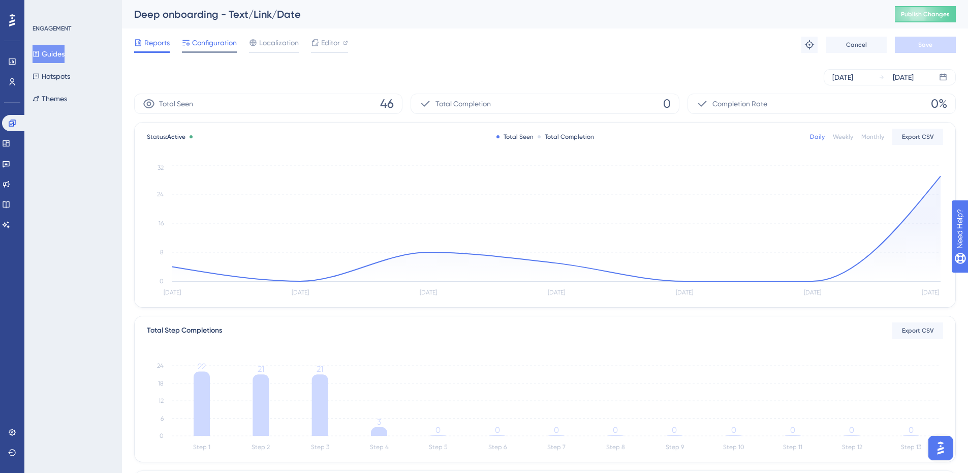
click at [208, 39] on span "Configuration" at bounding box center [214, 43] width 45 height 12
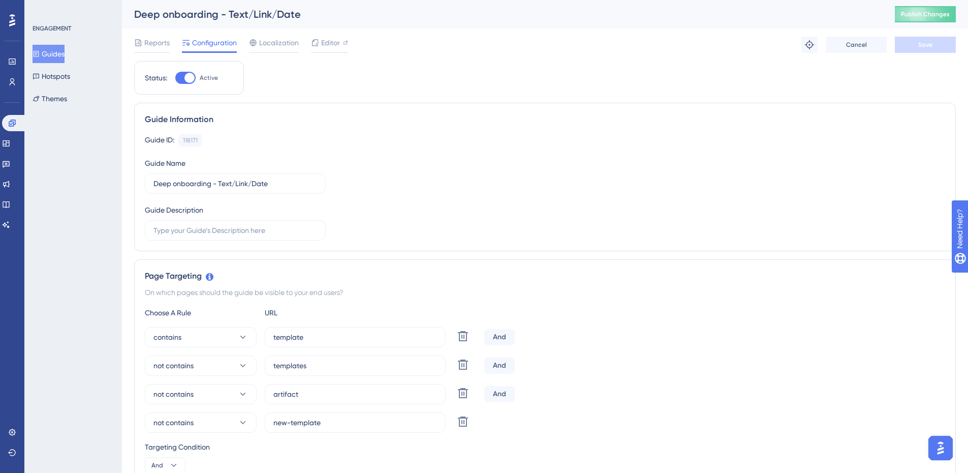
click at [186, 75] on div at bounding box center [190, 78] width 10 height 10
click at [175, 78] on input "Active" at bounding box center [175, 78] width 1 height 1
checkbox input "false"
click at [931, 49] on button "Save" at bounding box center [925, 45] width 61 height 16
click at [934, 17] on span "Publish Changes" at bounding box center [925, 14] width 49 height 8
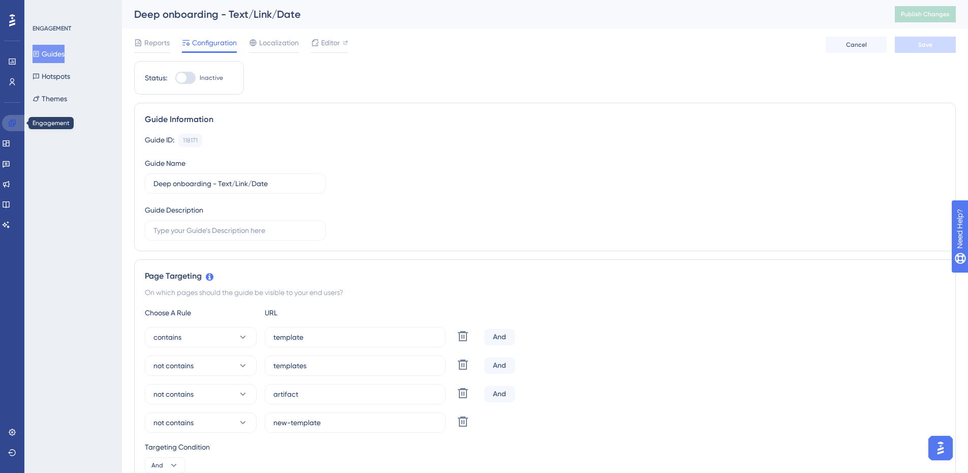
click at [6, 123] on link at bounding box center [14, 123] width 24 height 16
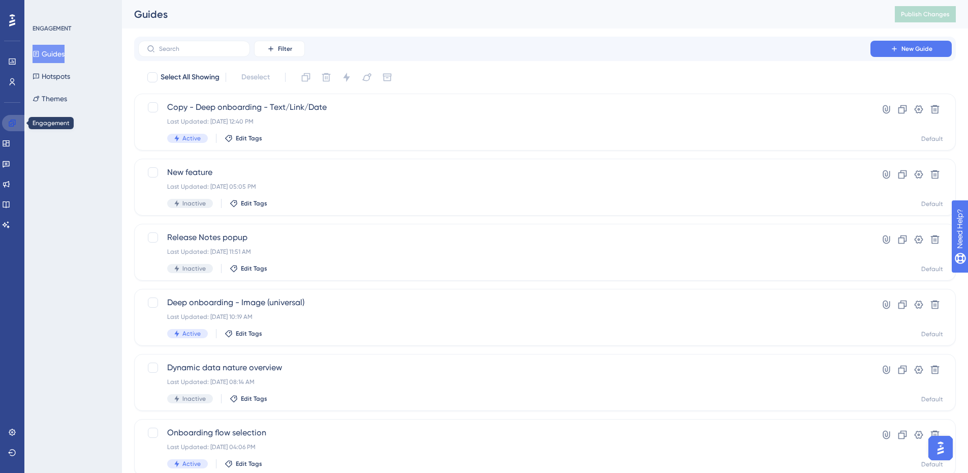
click at [11, 121] on icon at bounding box center [12, 122] width 7 height 7
click at [271, 106] on span "Copy - Deep onboarding - Text/Link/Date" at bounding box center [504, 107] width 675 height 12
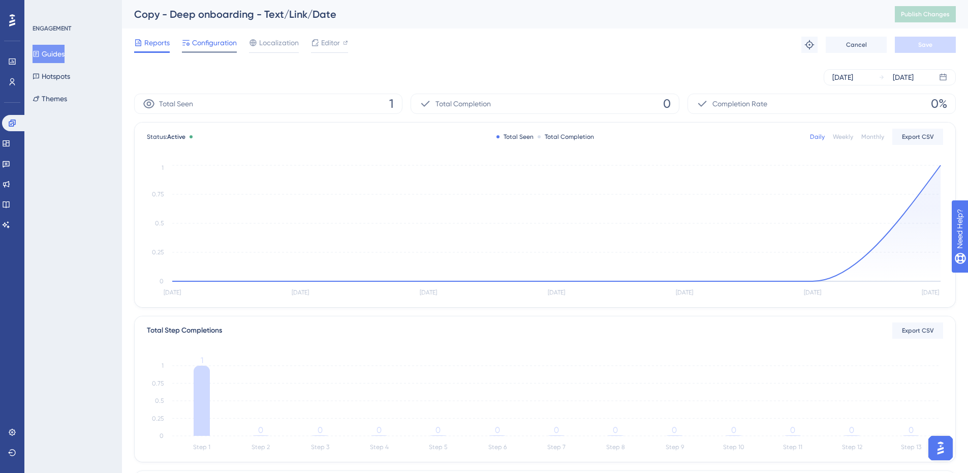
click at [206, 46] on span "Configuration" at bounding box center [214, 43] width 45 height 12
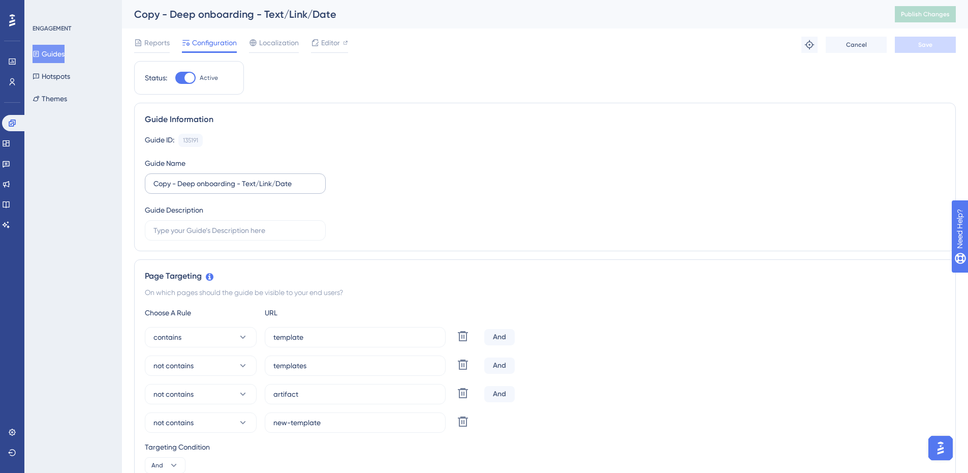
click at [317, 183] on label "Copy - Deep onboarding - Text/Link/Date" at bounding box center [235, 183] width 181 height 20
click at [317, 183] on input "Copy - Deep onboarding - Text/Link/Date" at bounding box center [236, 183] width 164 height 11
click at [9, 121] on icon at bounding box center [12, 122] width 7 height 7
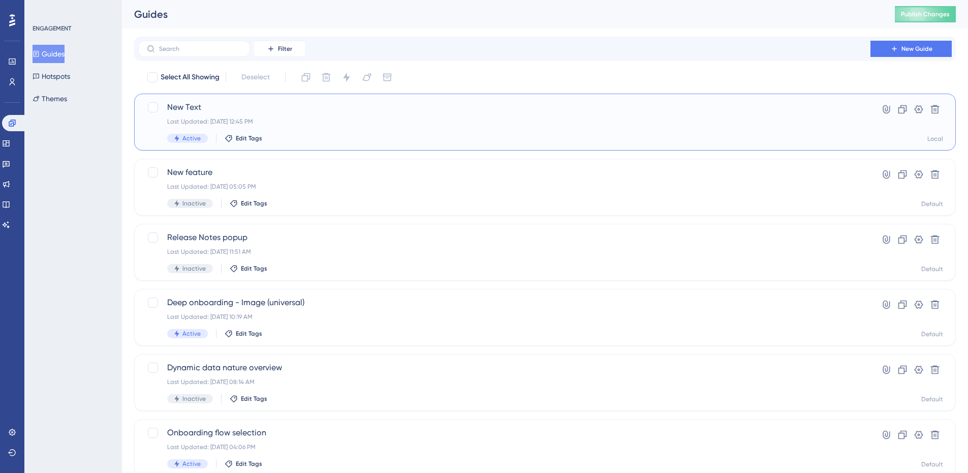
click at [191, 108] on span "New Text" at bounding box center [504, 107] width 675 height 12
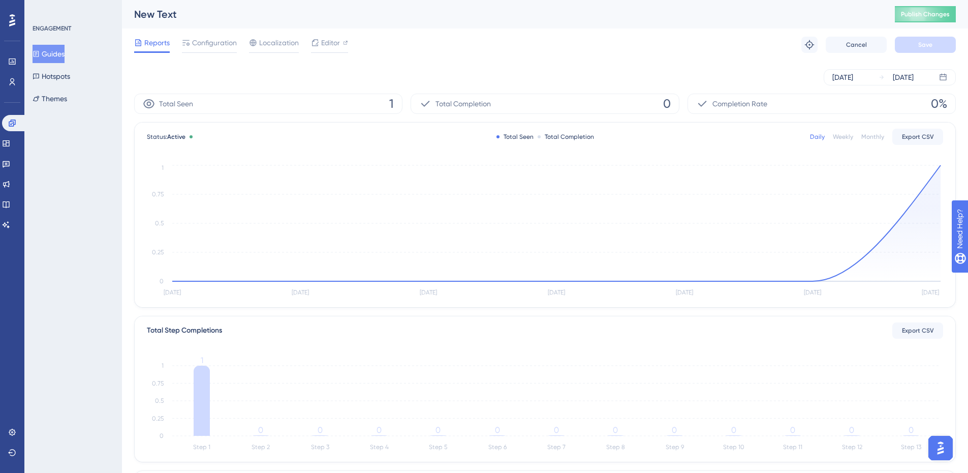
click at [221, 35] on div "Reports Configuration Localization Editor Troubleshoot Cancel Save" at bounding box center [545, 44] width 822 height 33
click at [213, 57] on div "Reports Configuration Localization Editor Troubleshoot Cancel Save" at bounding box center [545, 44] width 822 height 33
click at [215, 50] on div "Configuration" at bounding box center [209, 45] width 55 height 16
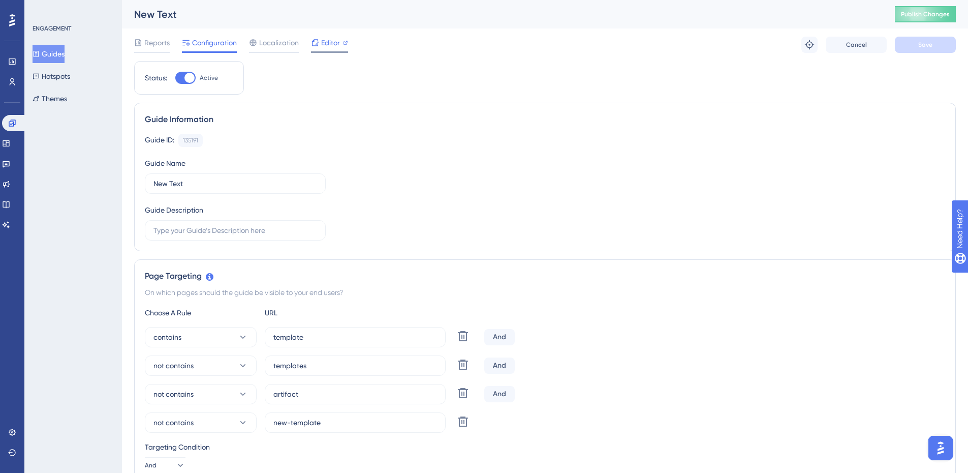
click at [335, 45] on span "Editor" at bounding box center [330, 43] width 19 height 12
click at [14, 123] on icon at bounding box center [12, 122] width 7 height 7
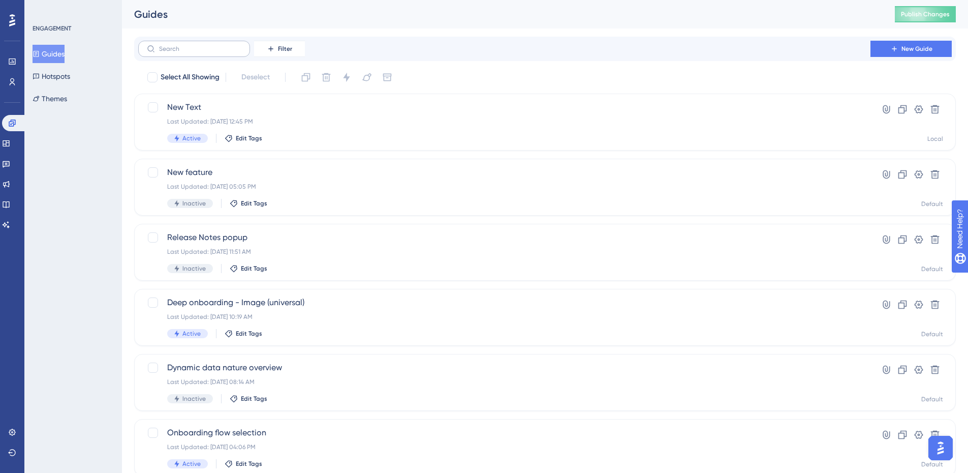
click at [193, 53] on label at bounding box center [194, 49] width 112 height 16
click at [193, 52] on input "text" at bounding box center [200, 48] width 82 height 7
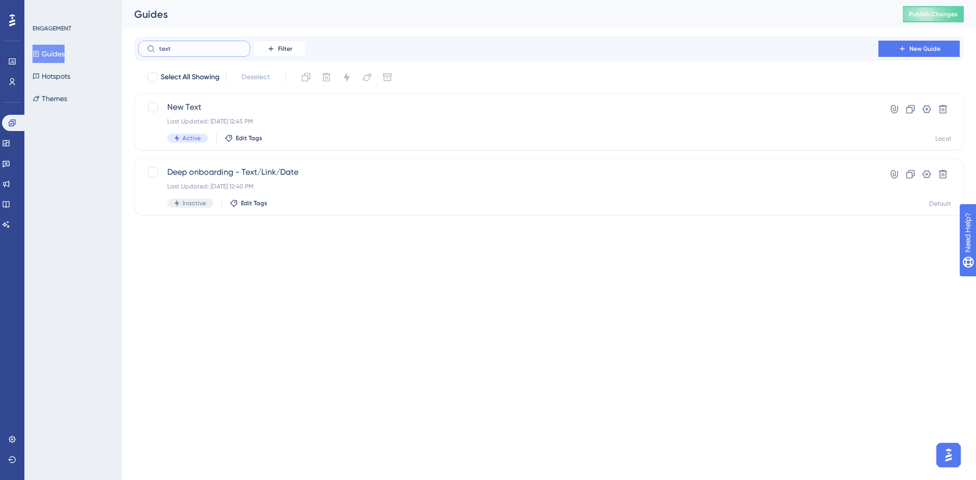
type input "text"
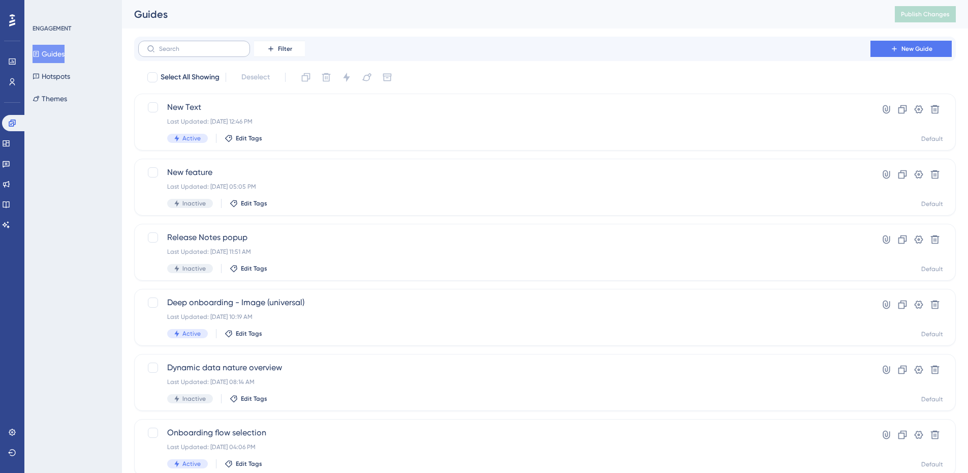
click at [197, 44] on label at bounding box center [194, 49] width 112 height 16
click at [197, 45] on input "text" at bounding box center [200, 48] width 82 height 7
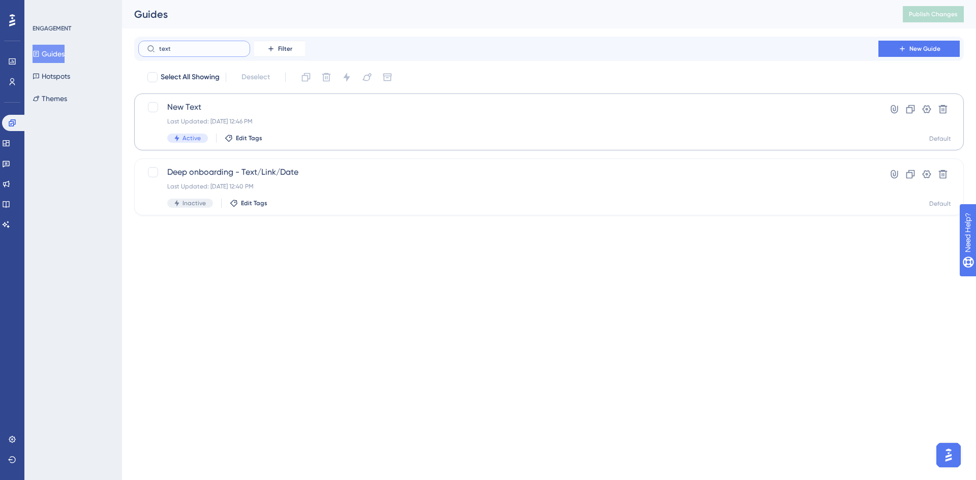
type input "text"
click at [323, 124] on div "Last Updated: [DATE] 12:46 PM" at bounding box center [508, 121] width 682 height 8
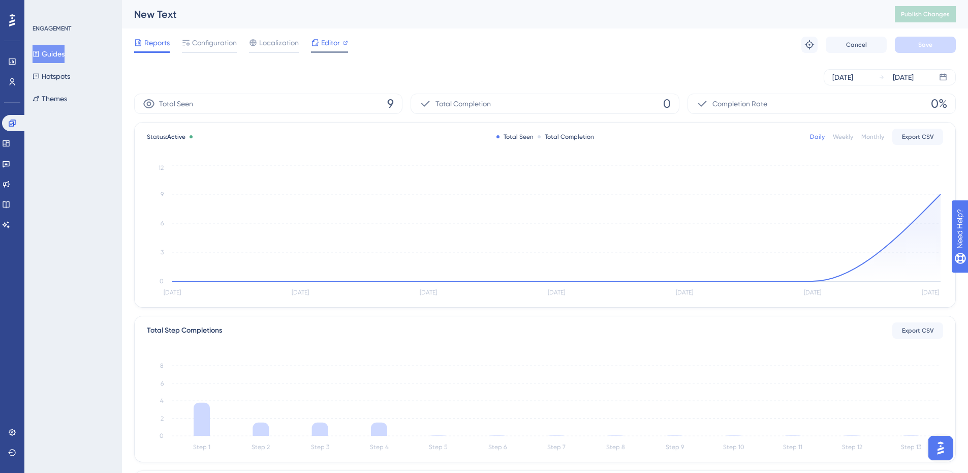
click at [331, 39] on span "Editor" at bounding box center [330, 43] width 19 height 12
click at [10, 127] on icon at bounding box center [12, 123] width 8 height 8
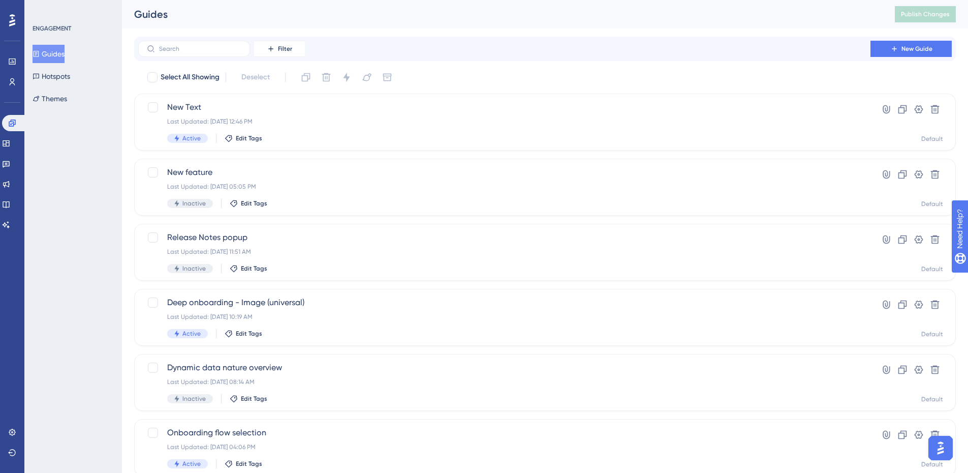
click at [220, 39] on div "Filter New Guide" at bounding box center [545, 49] width 822 height 24
click at [201, 57] on div "Filter New Guide" at bounding box center [545, 49] width 822 height 24
click at [202, 42] on label at bounding box center [194, 49] width 112 height 16
click at [202, 45] on input "text" at bounding box center [200, 48] width 82 height 7
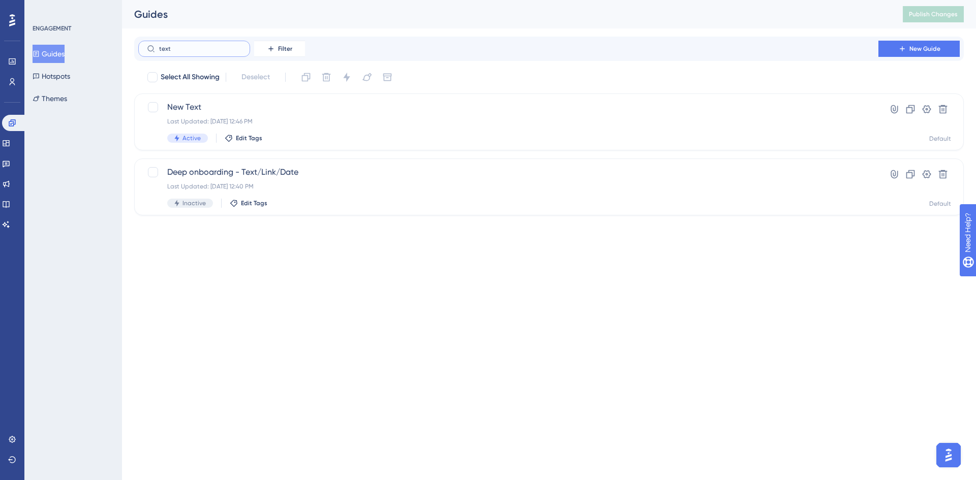
type input "text"
click at [396, 0] on html "Performance Users Engagement Widgets Feedback Product Updates Knowledge Base AI…" at bounding box center [488, 0] width 976 height 0
